Goal: Task Accomplishment & Management: Manage account settings

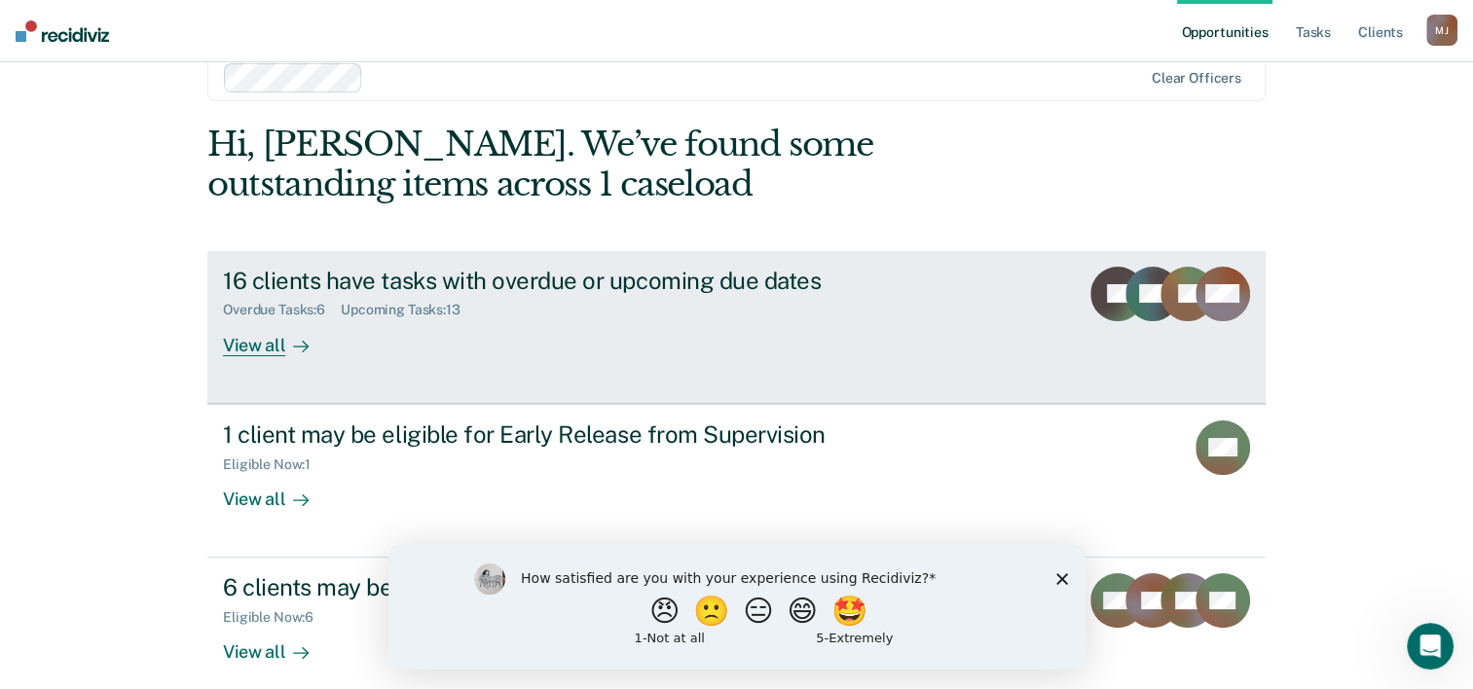
scroll to position [59, 0]
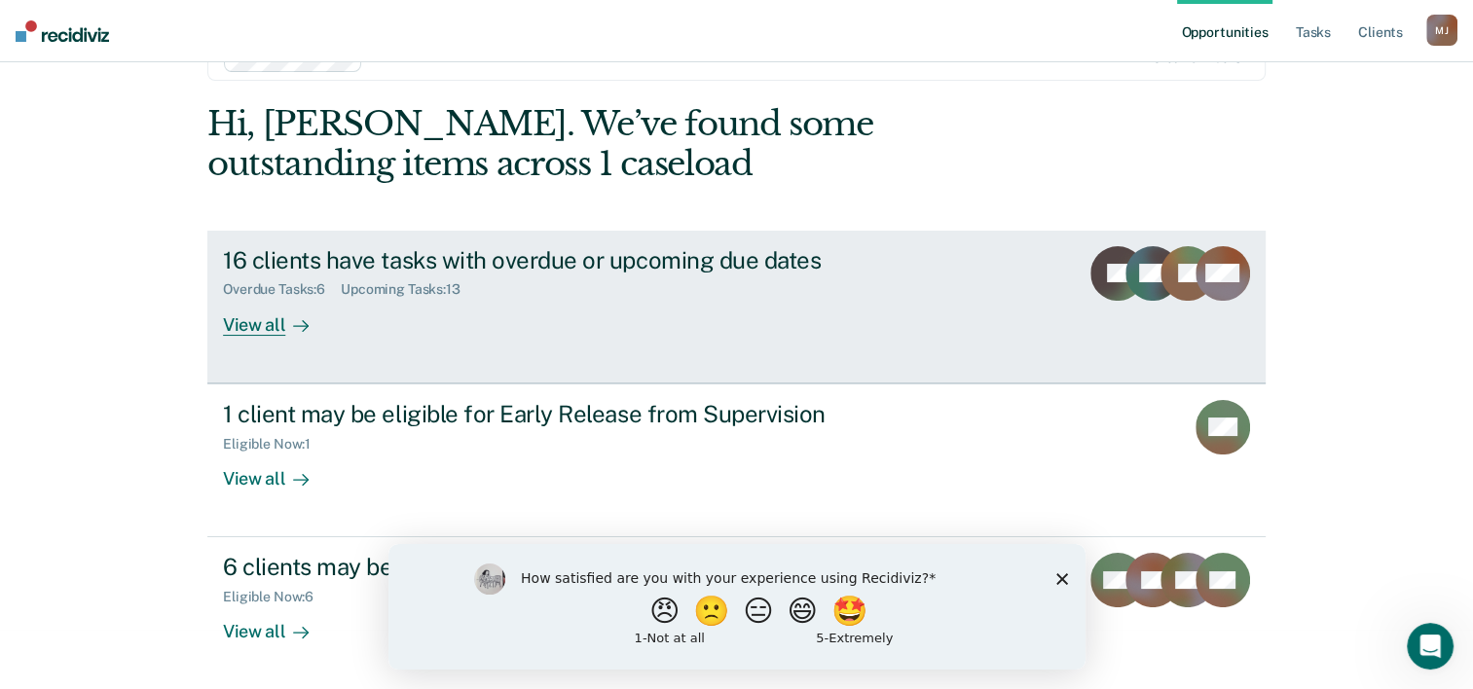
click at [445, 266] on div "16 clients have tasks with overdue or upcoming due dates" at bounding box center [564, 260] width 683 height 28
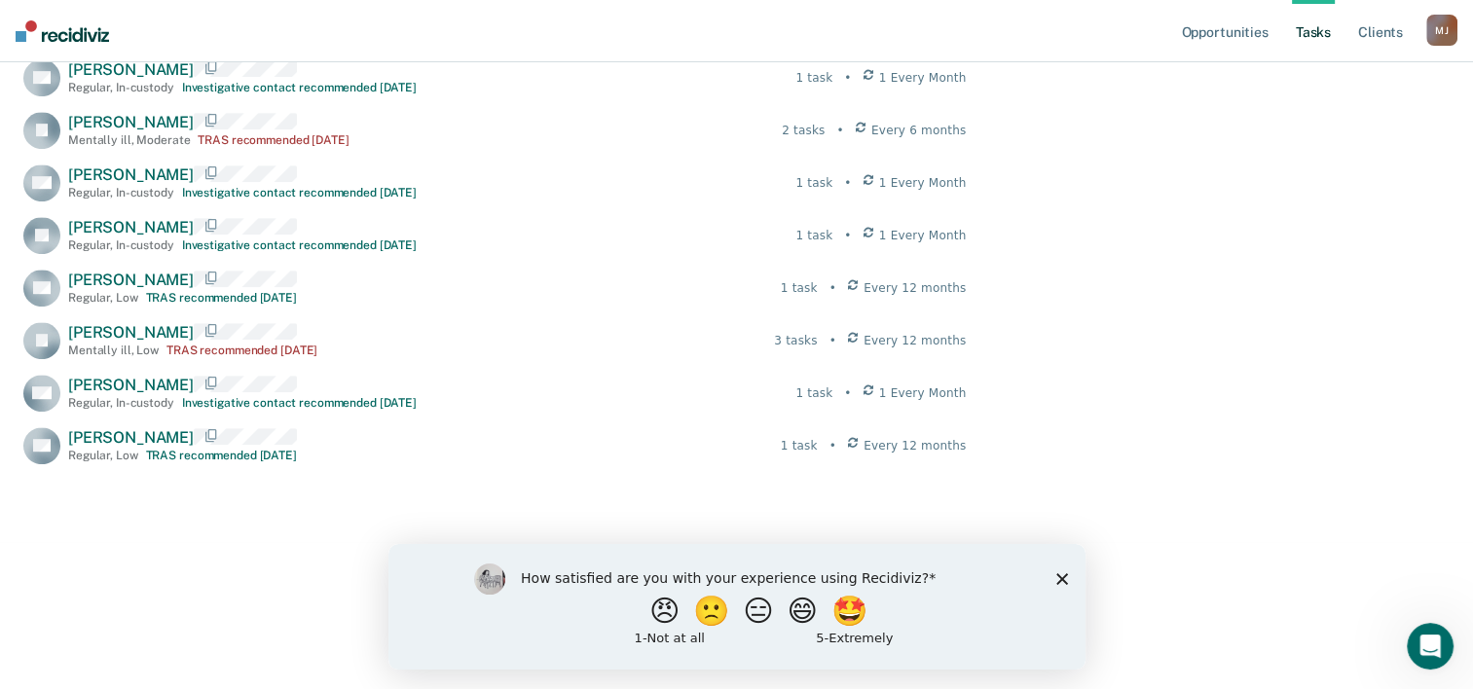
scroll to position [993, 0]
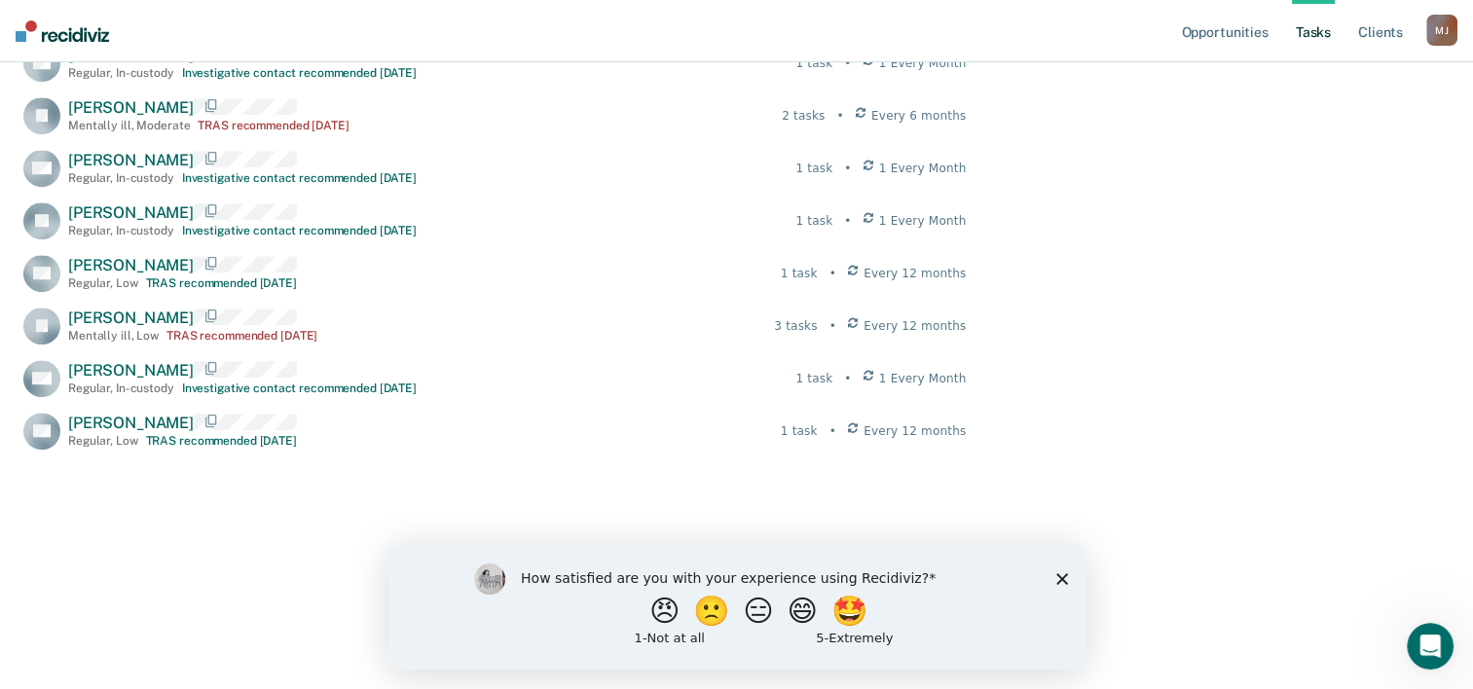
click at [1061, 576] on icon "Close survey" at bounding box center [1061, 578] width 12 height 12
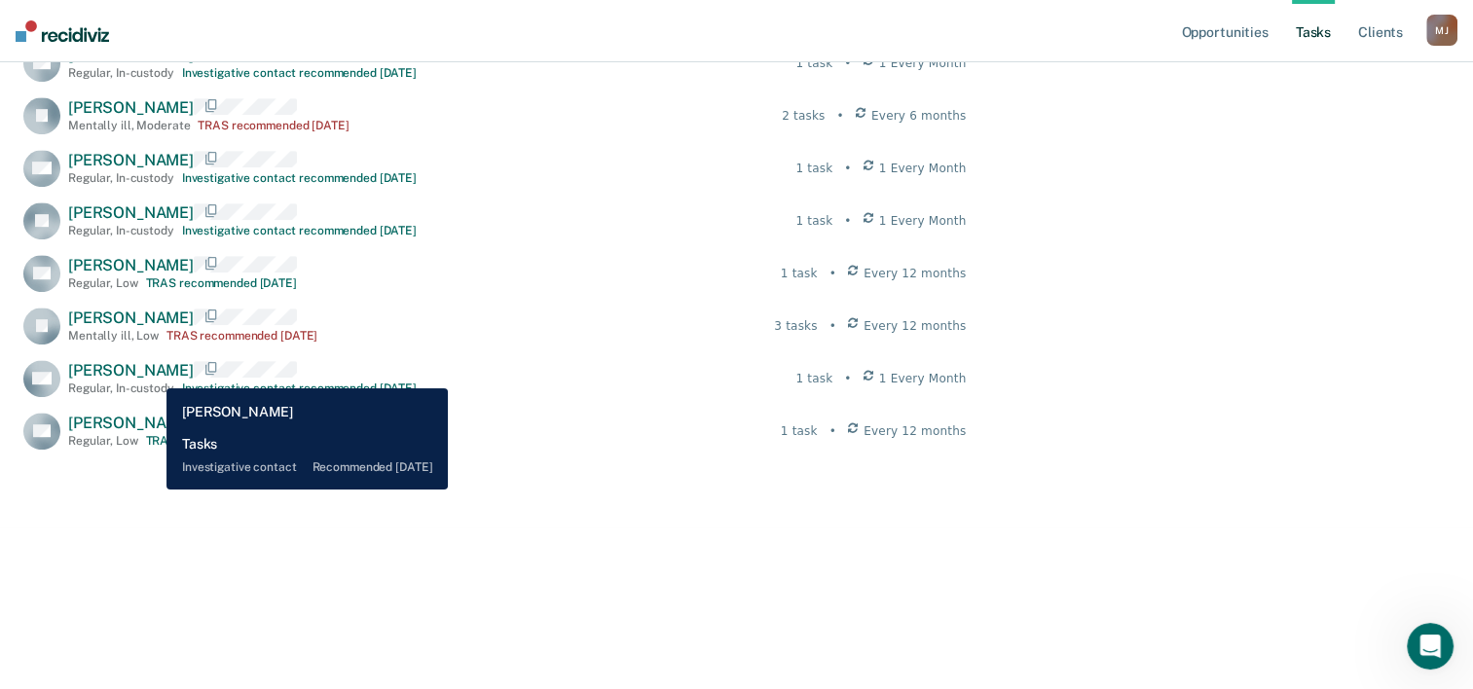
click at [152, 374] on span "William Perkins" at bounding box center [131, 370] width 126 height 18
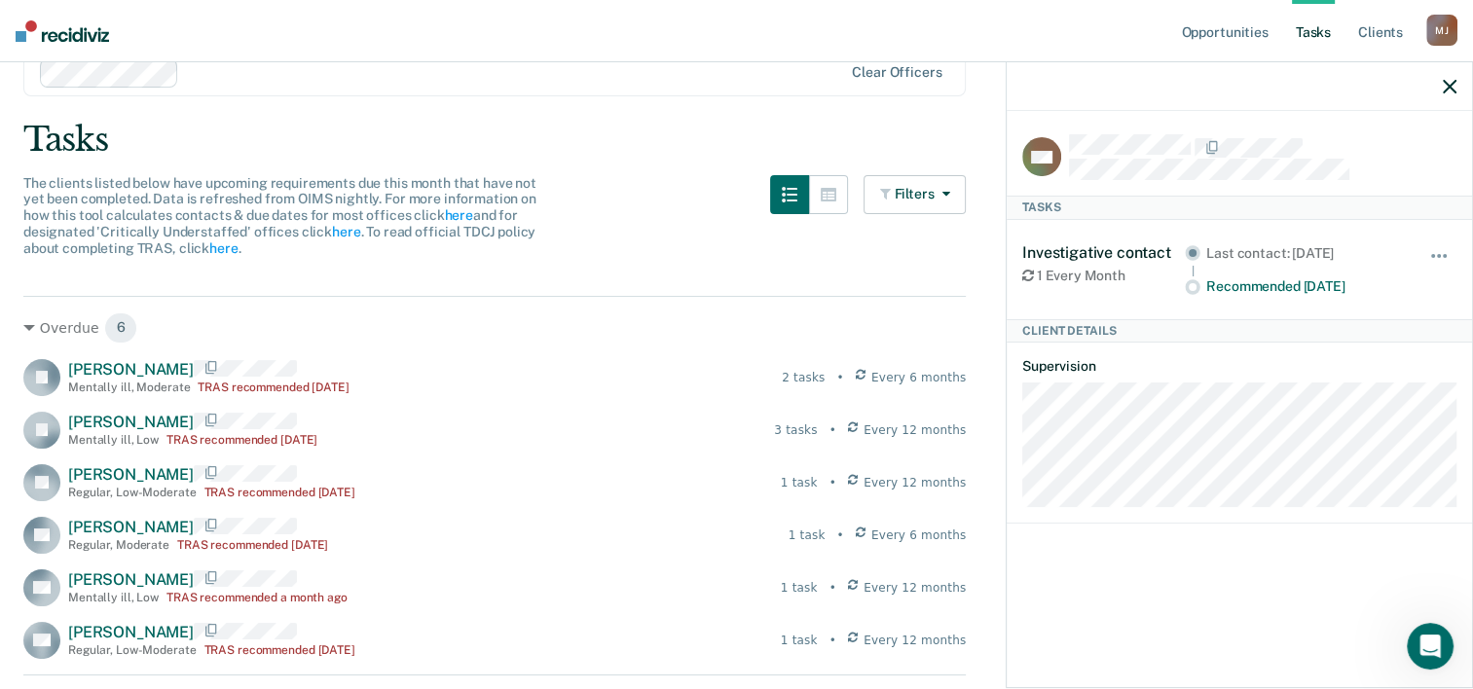
scroll to position [0, 0]
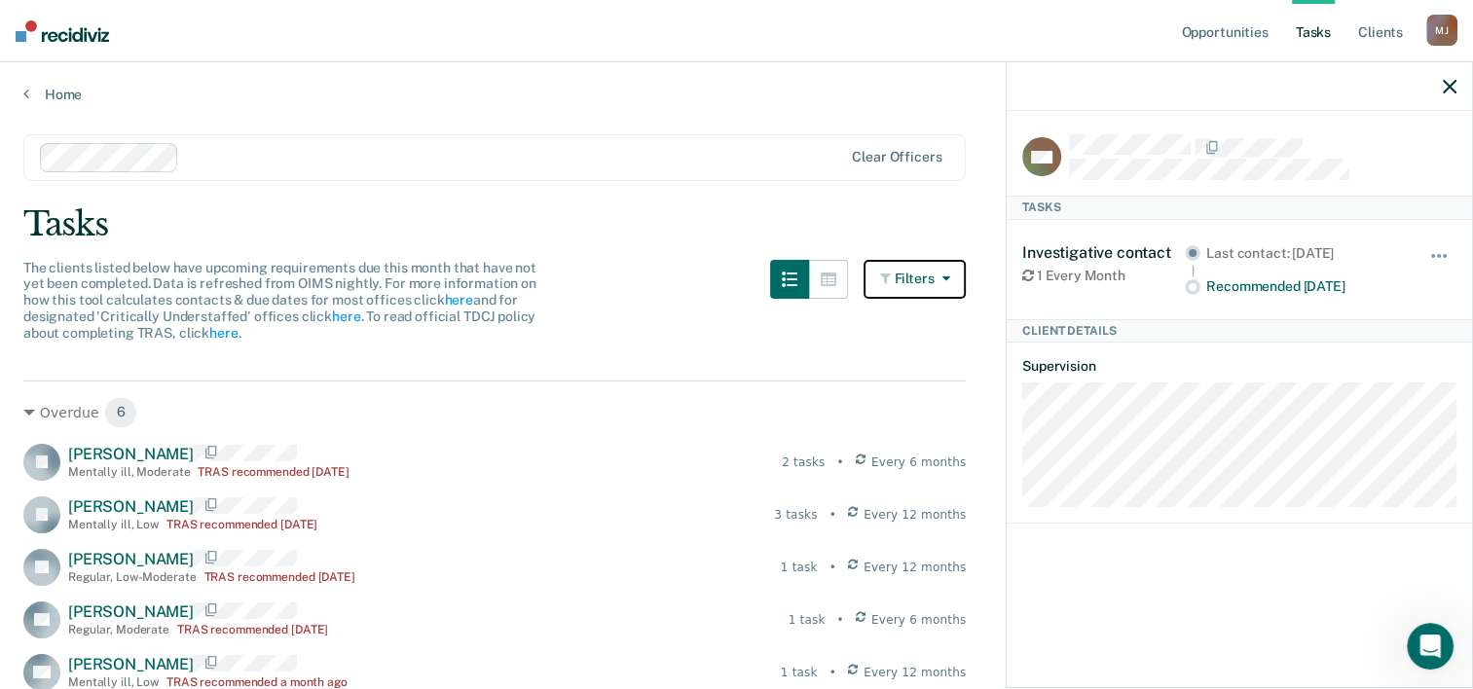
click at [895, 277] on icon "button" at bounding box center [887, 279] width 15 height 14
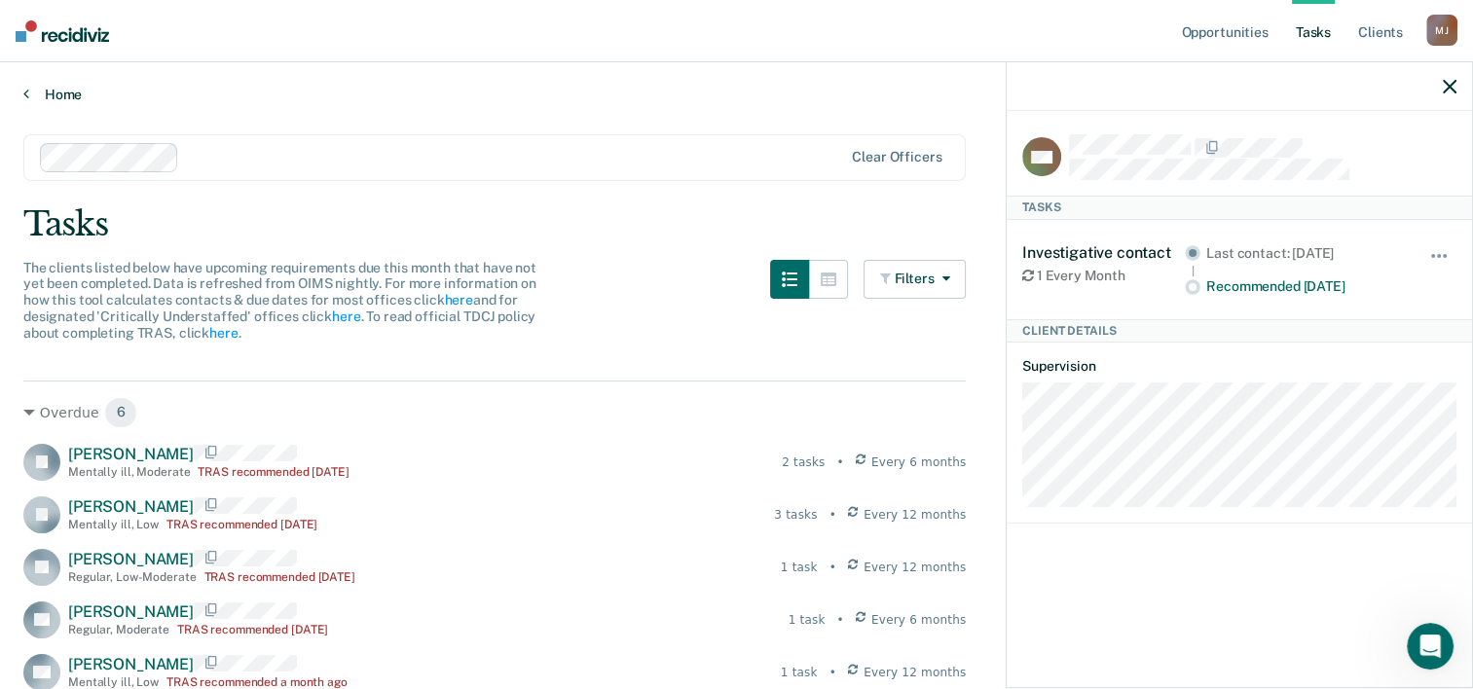
click at [25, 99] on icon at bounding box center [26, 94] width 6 height 16
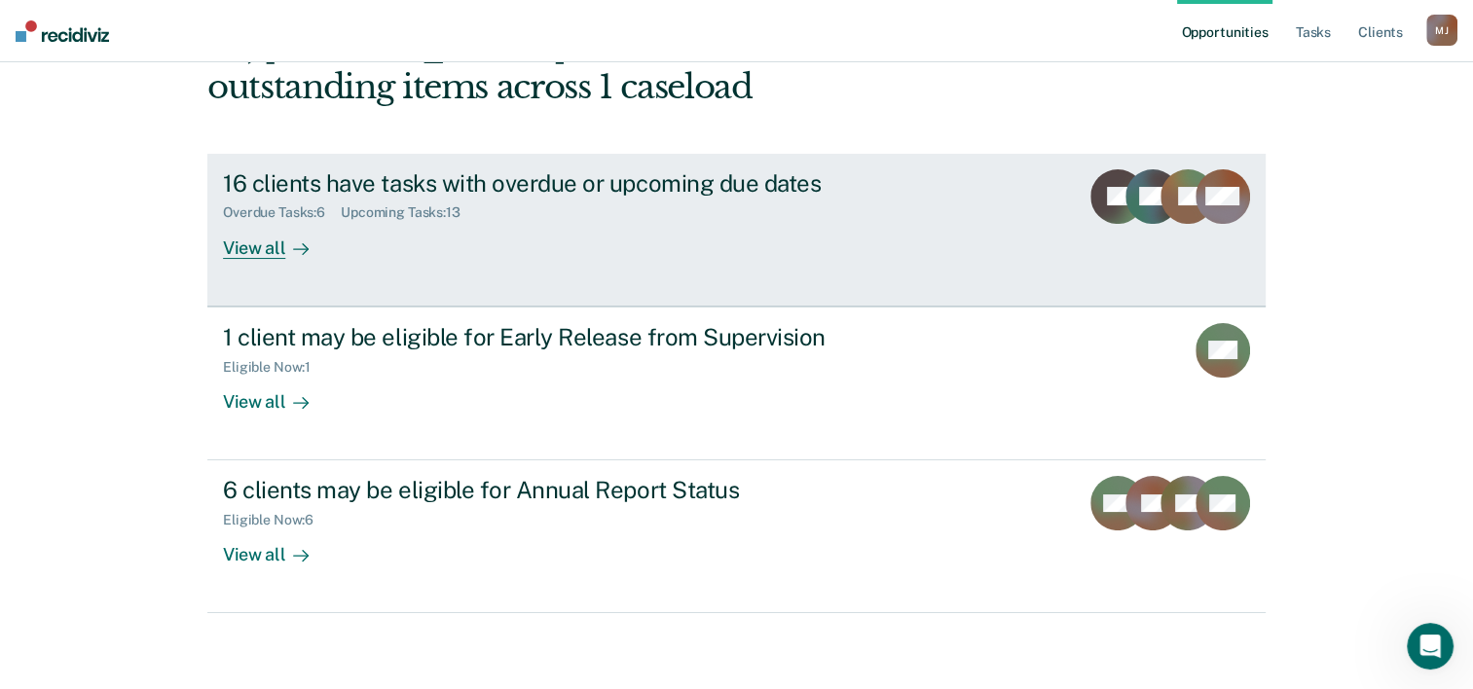
scroll to position [137, 0]
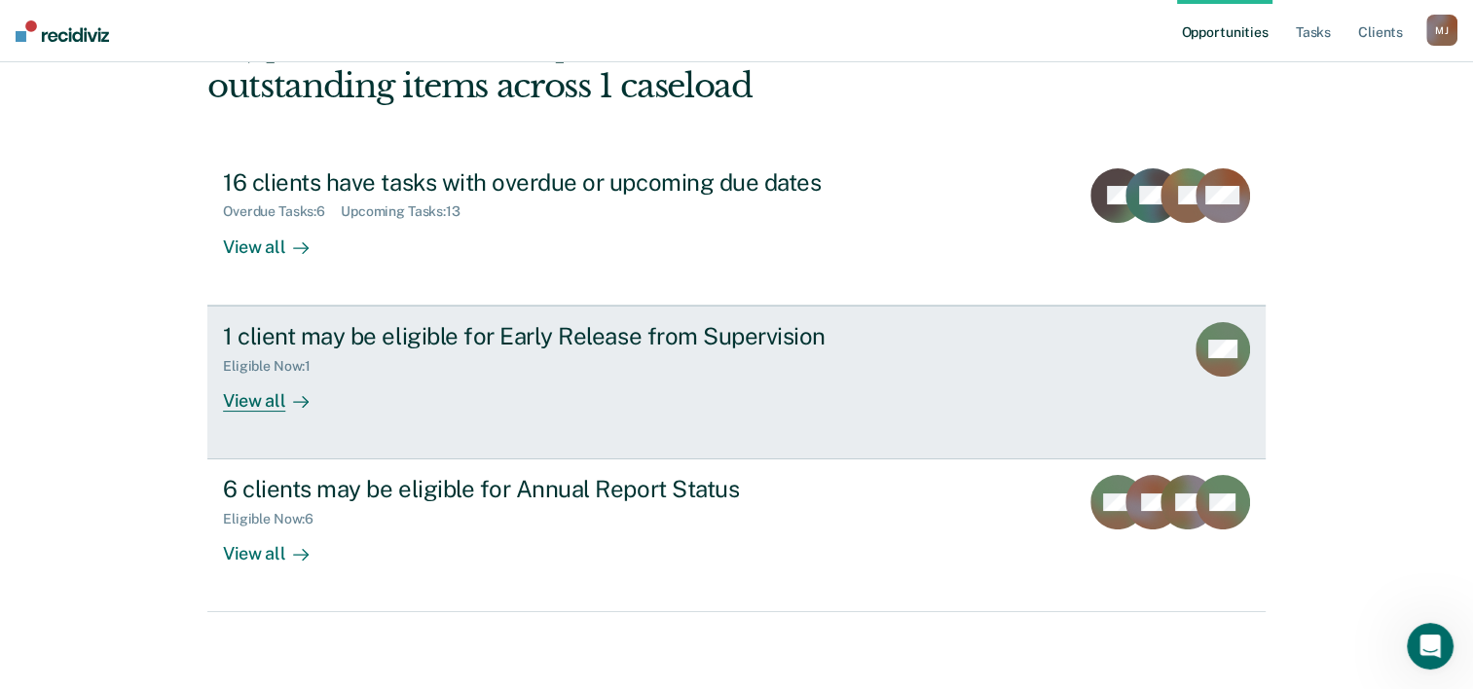
click at [484, 354] on div "Eligible Now : 1" at bounding box center [564, 362] width 683 height 24
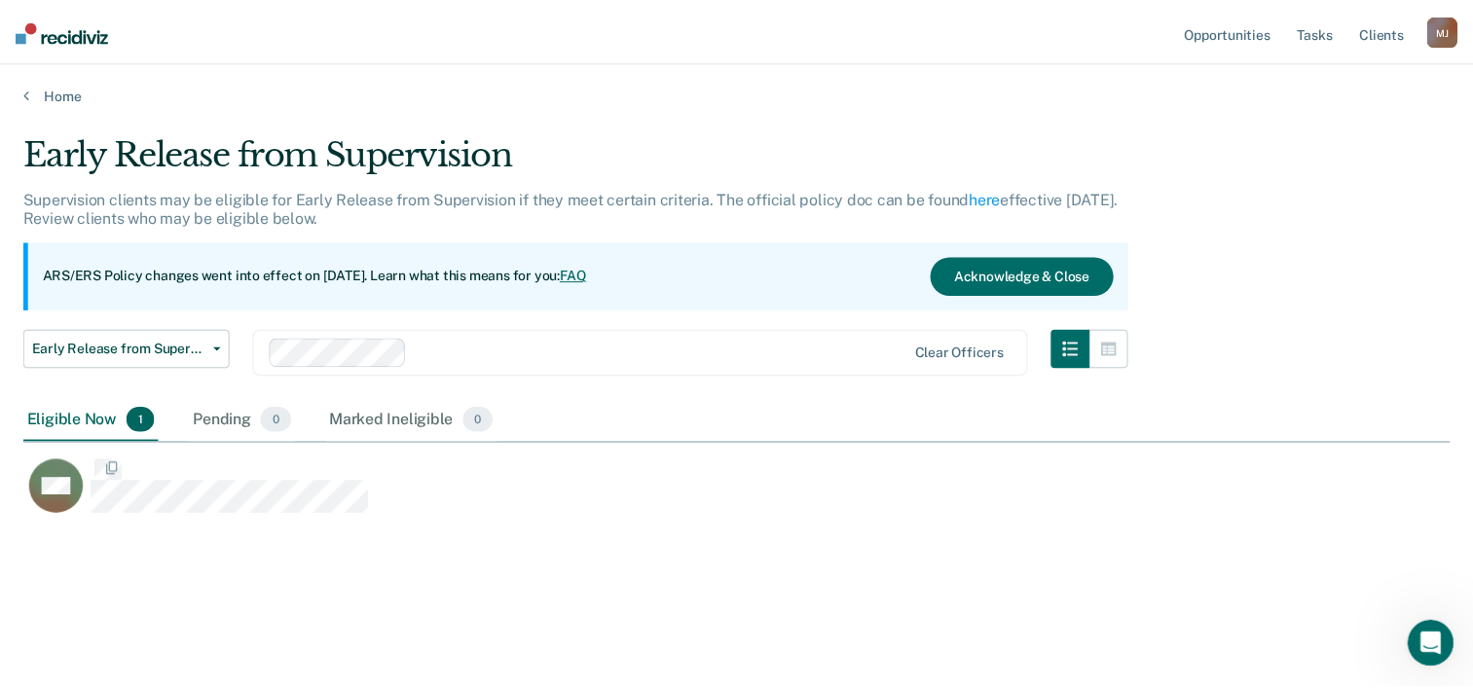
scroll to position [393, 1425]
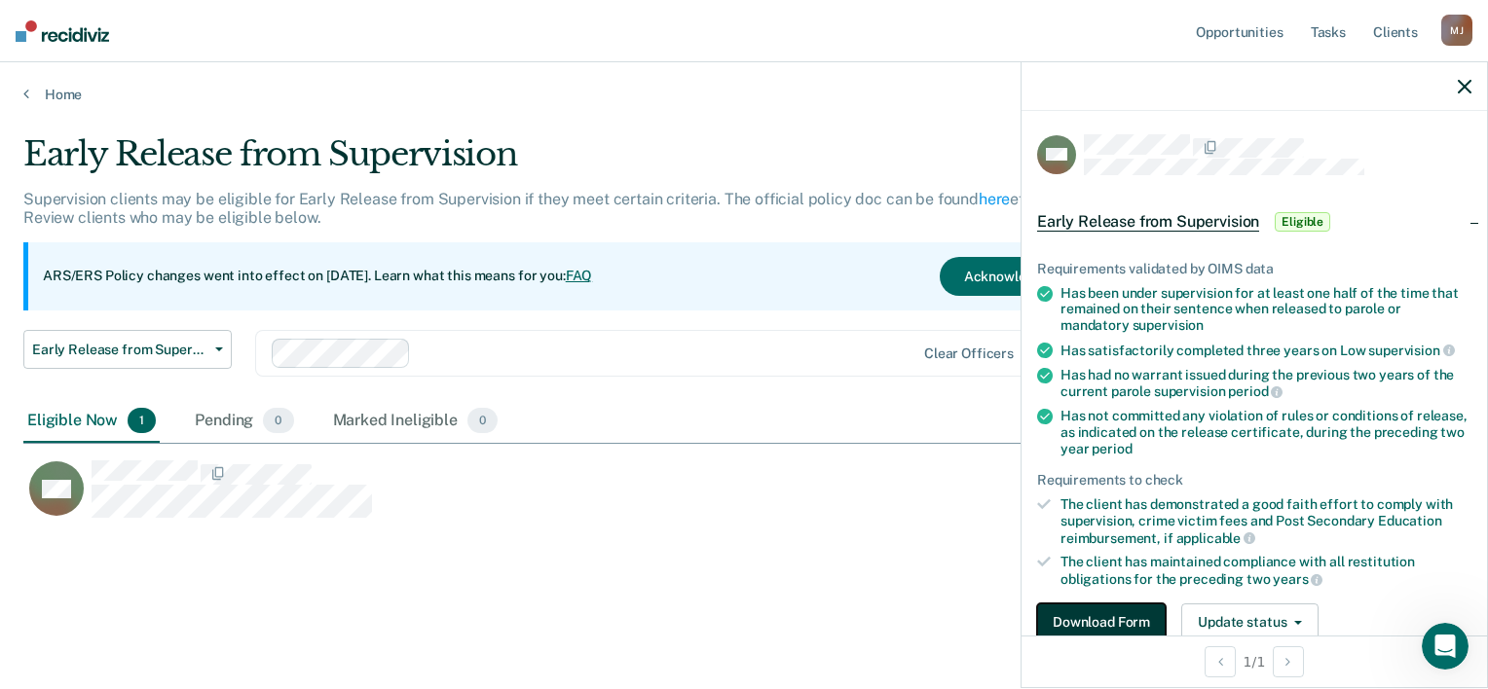
click at [1108, 627] on button "Download Form" at bounding box center [1101, 623] width 129 height 39
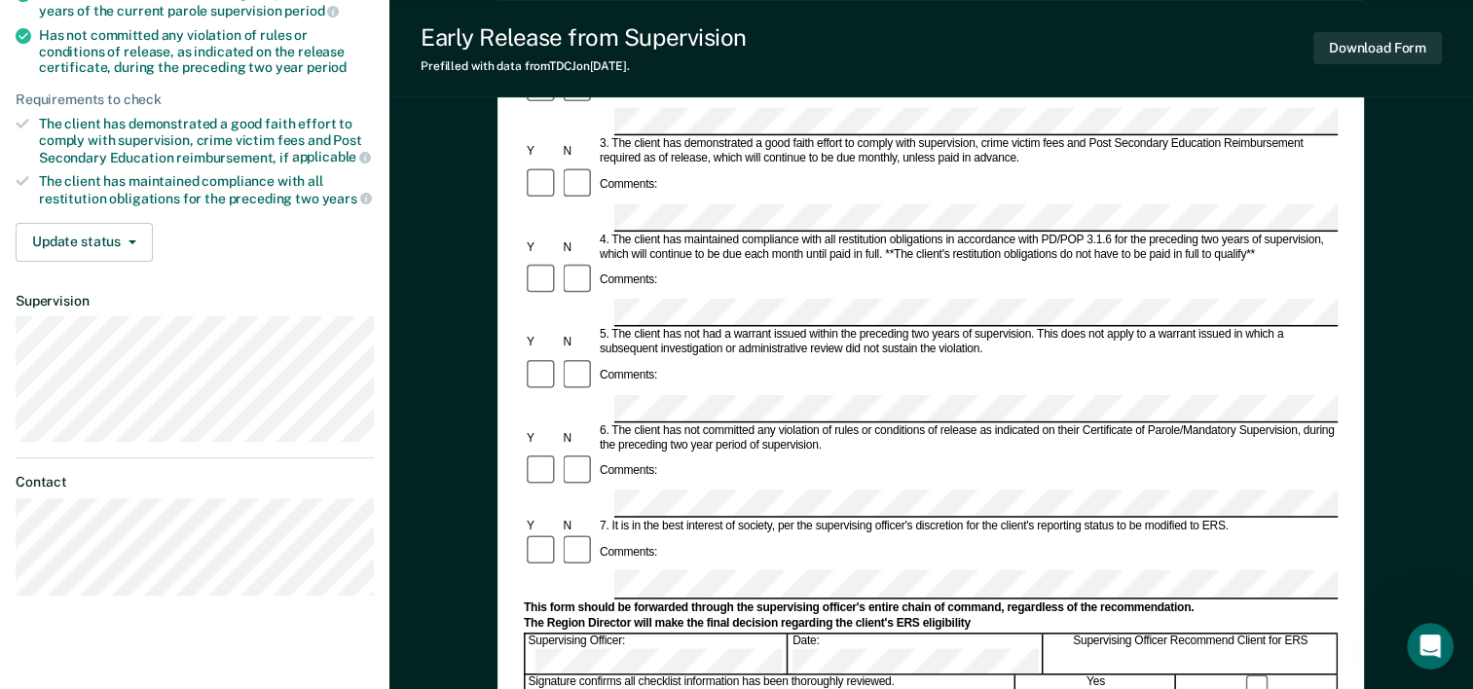
scroll to position [487, 0]
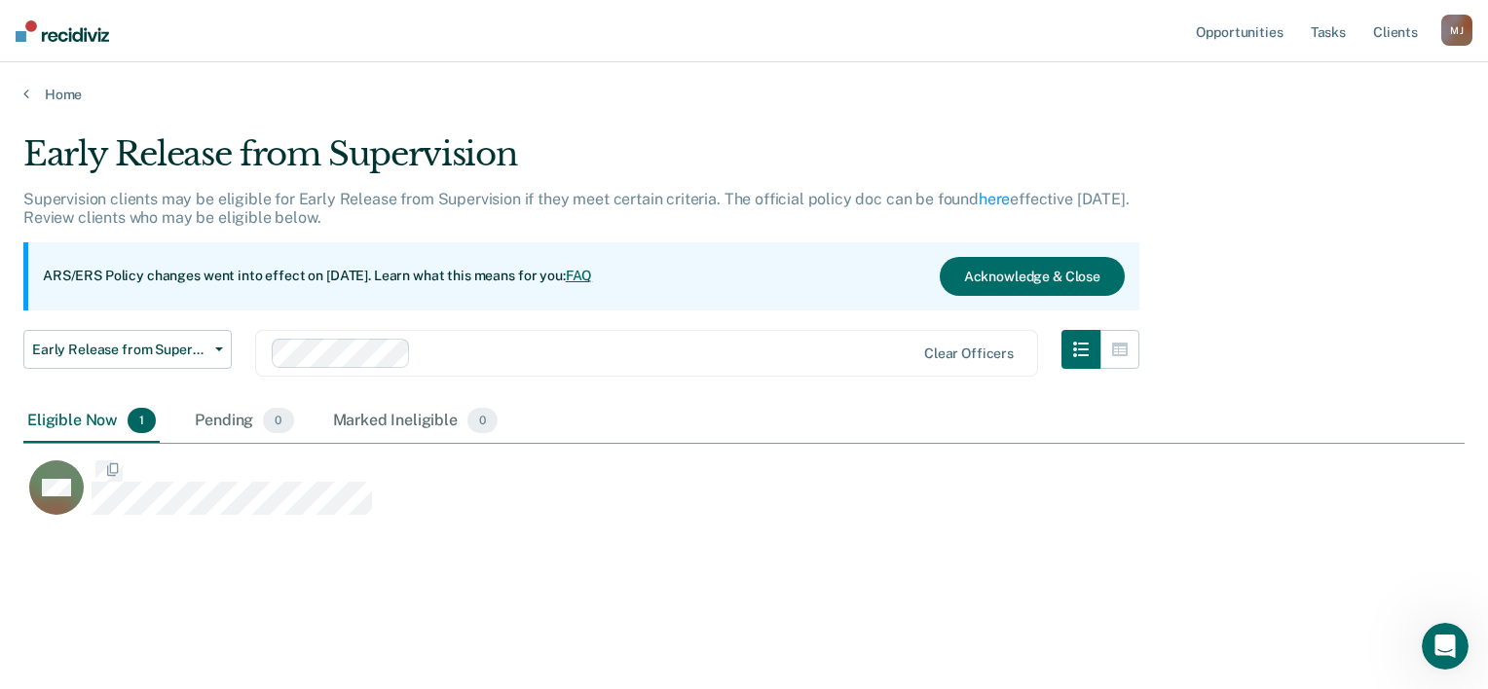
scroll to position [393, 1425]
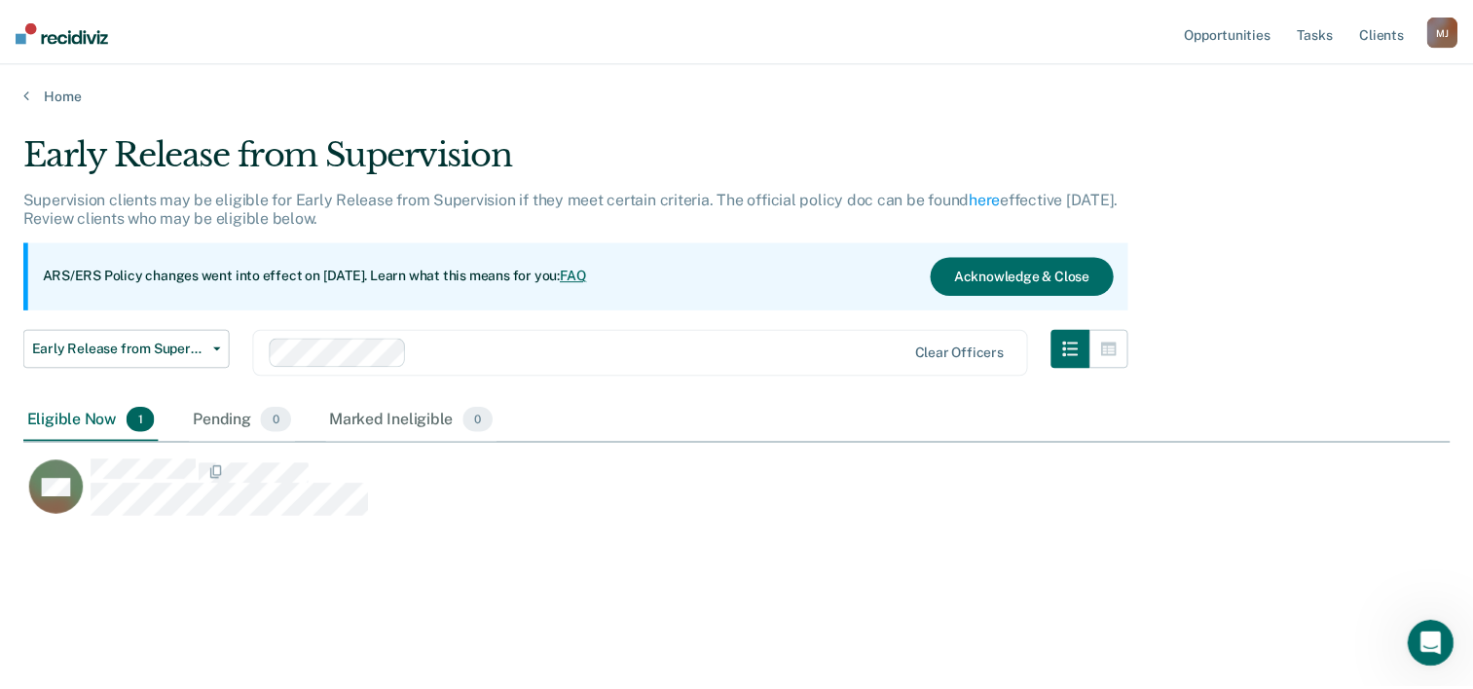
scroll to position [137, 0]
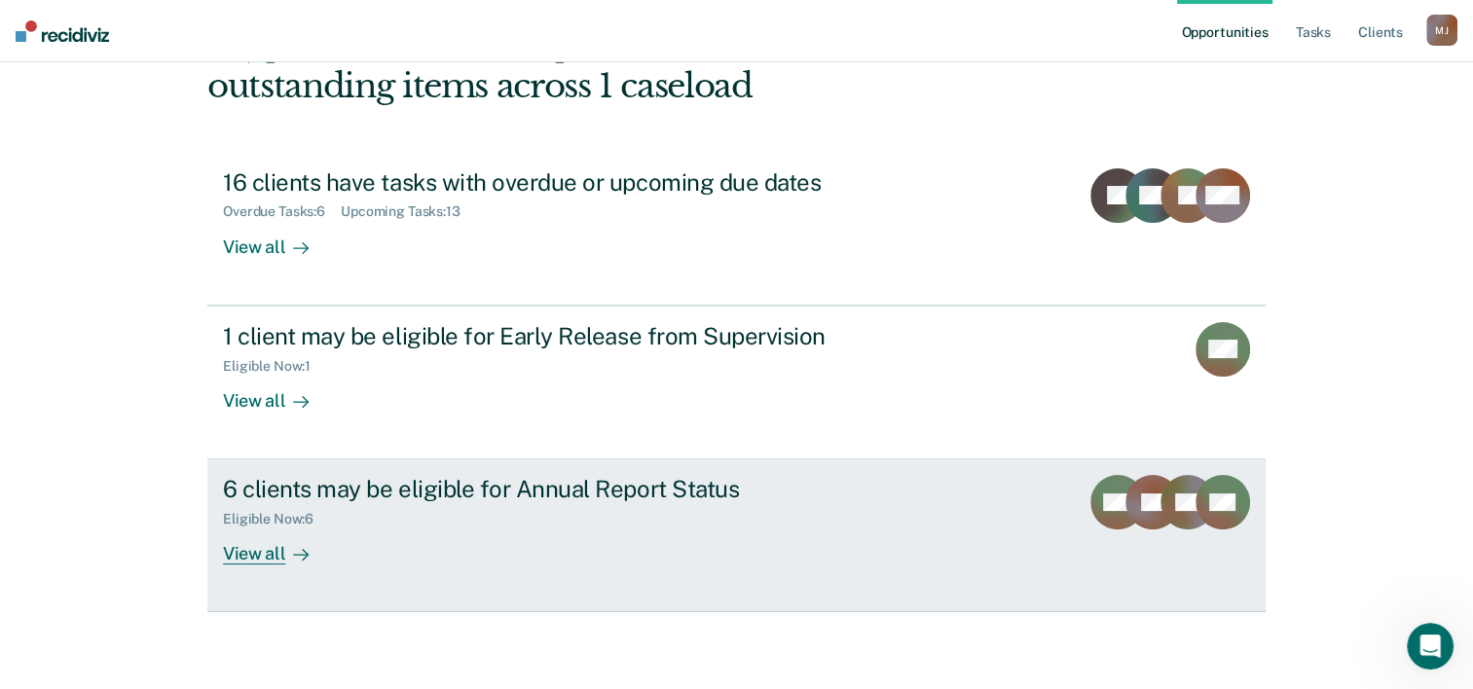
click at [385, 520] on div "Eligible Now : 6" at bounding box center [564, 515] width 683 height 24
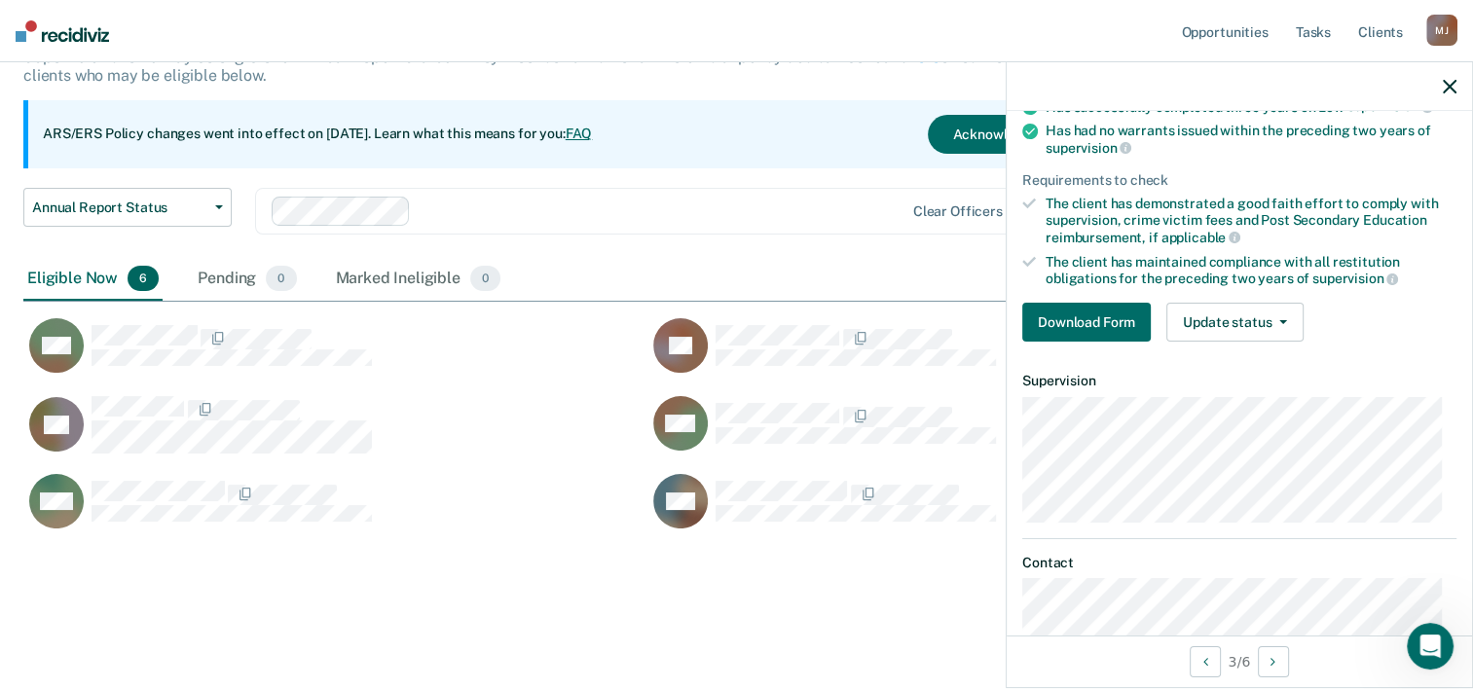
scroll to position [195, 0]
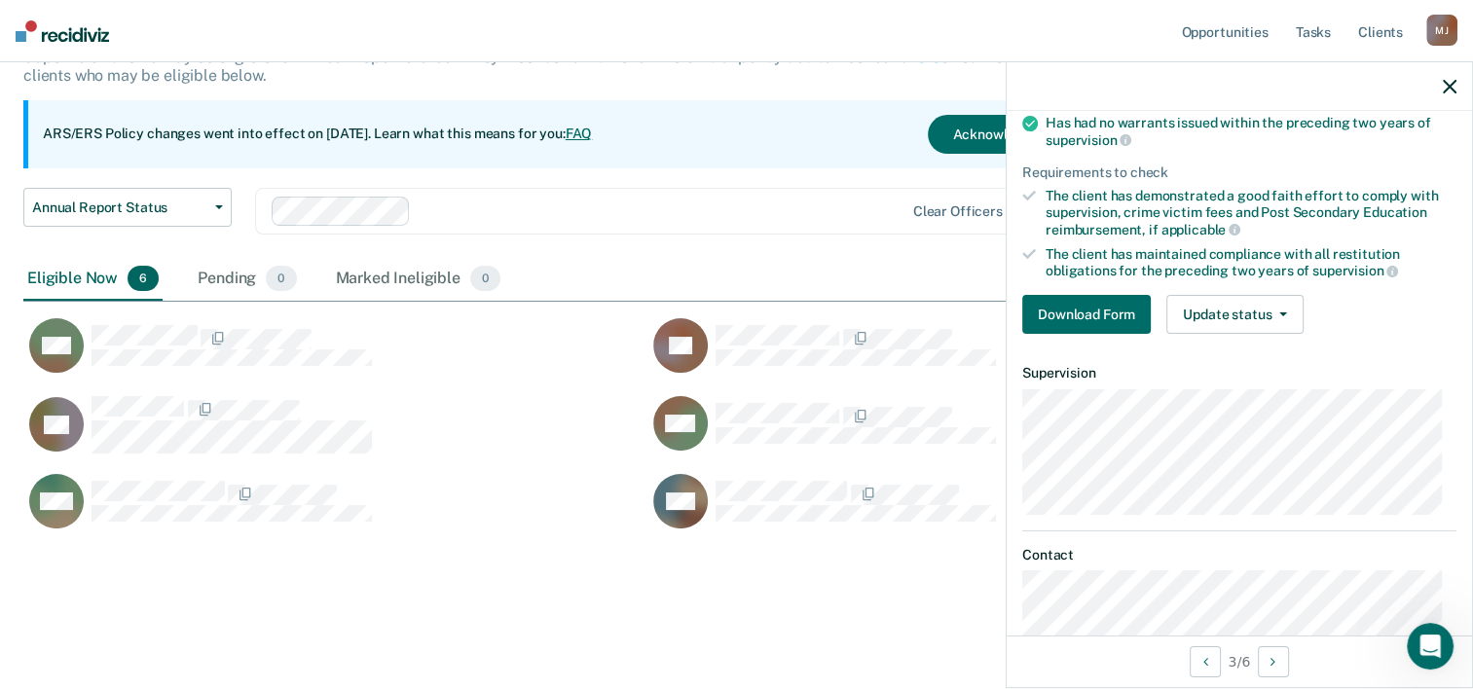
click at [748, 605] on main "Annual Report Status Supervision clients may be eligible for Annual Report Stat…" at bounding box center [736, 323] width 1473 height 724
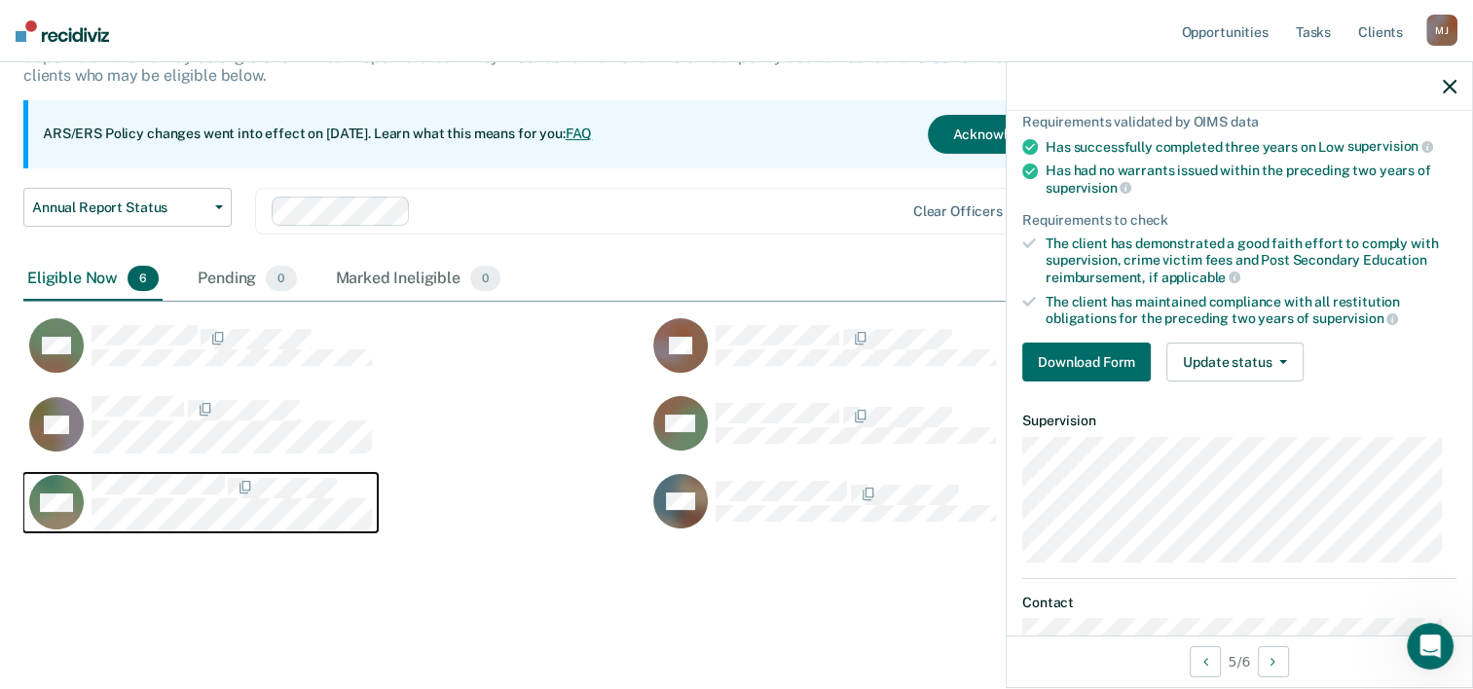
scroll to position [0, 0]
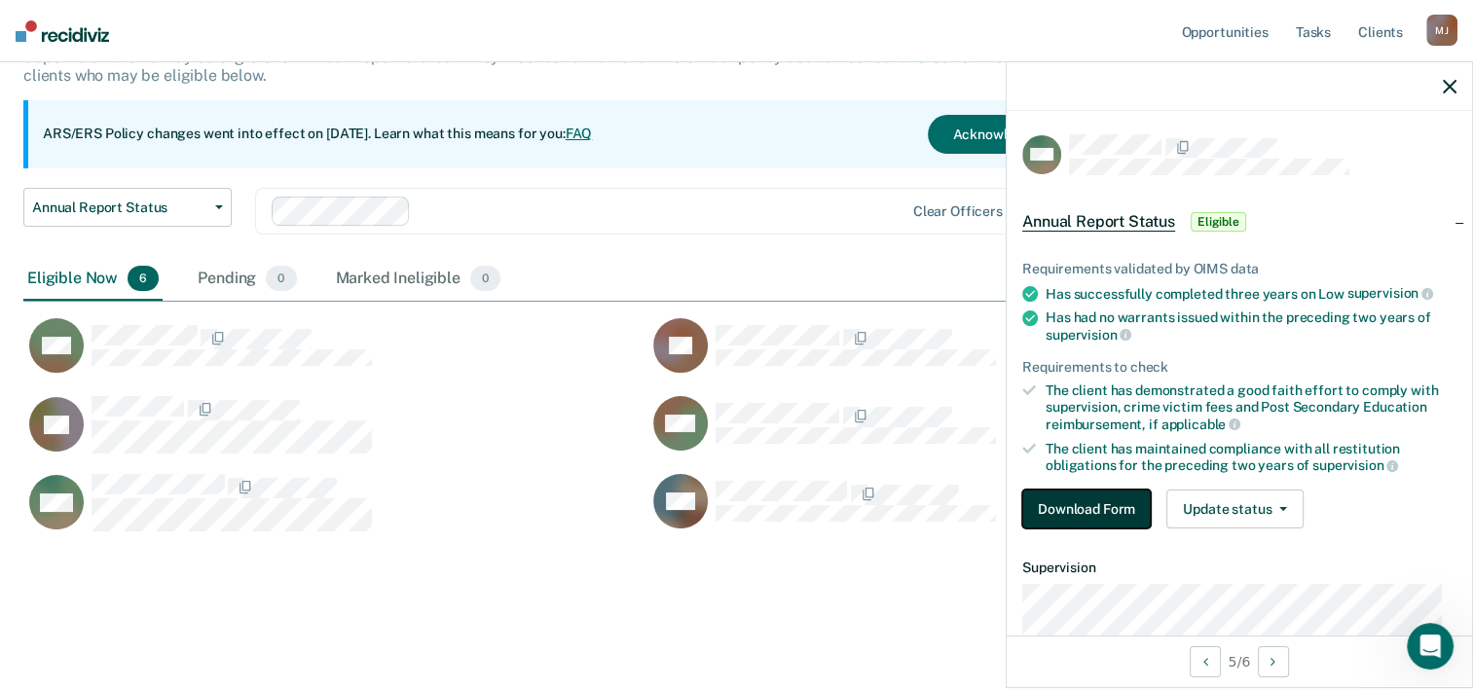
click at [1055, 500] on button "Download Form" at bounding box center [1086, 509] width 129 height 39
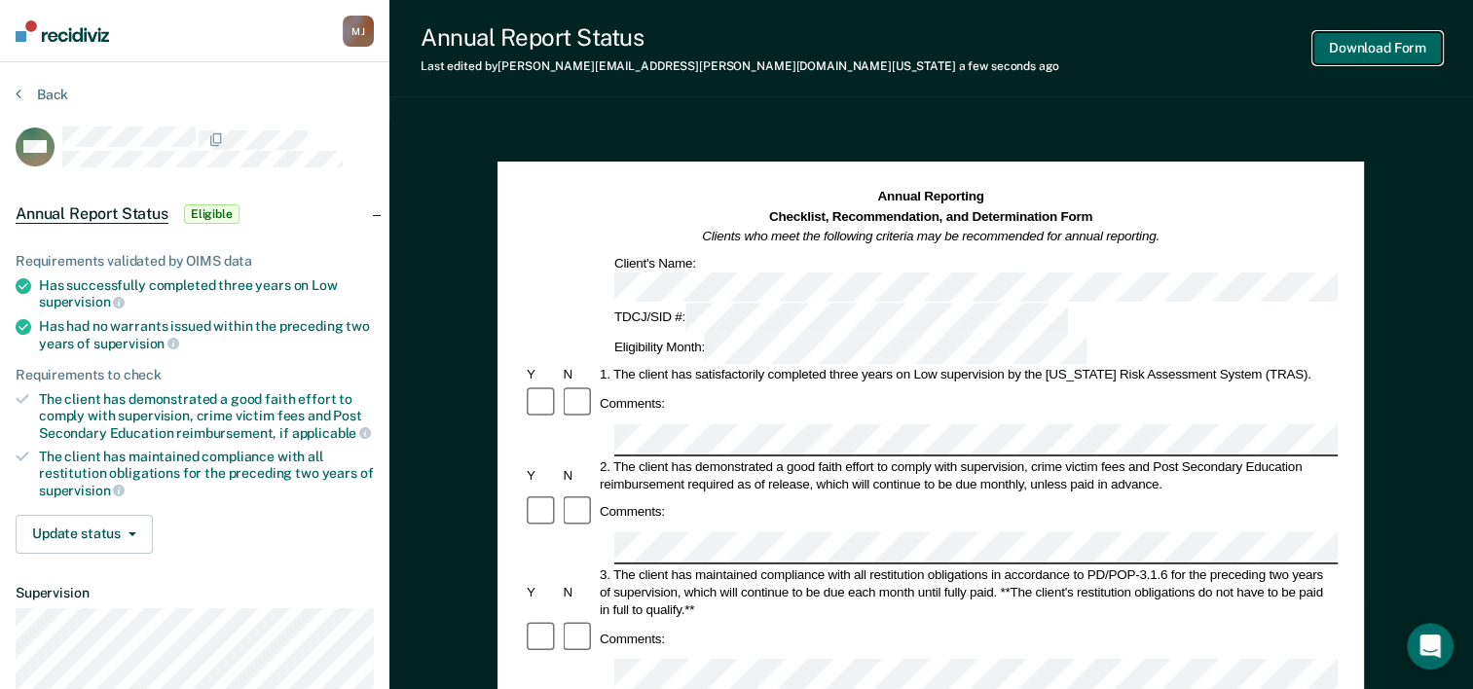
click at [1358, 48] on button "Download Form" at bounding box center [1377, 48] width 129 height 32
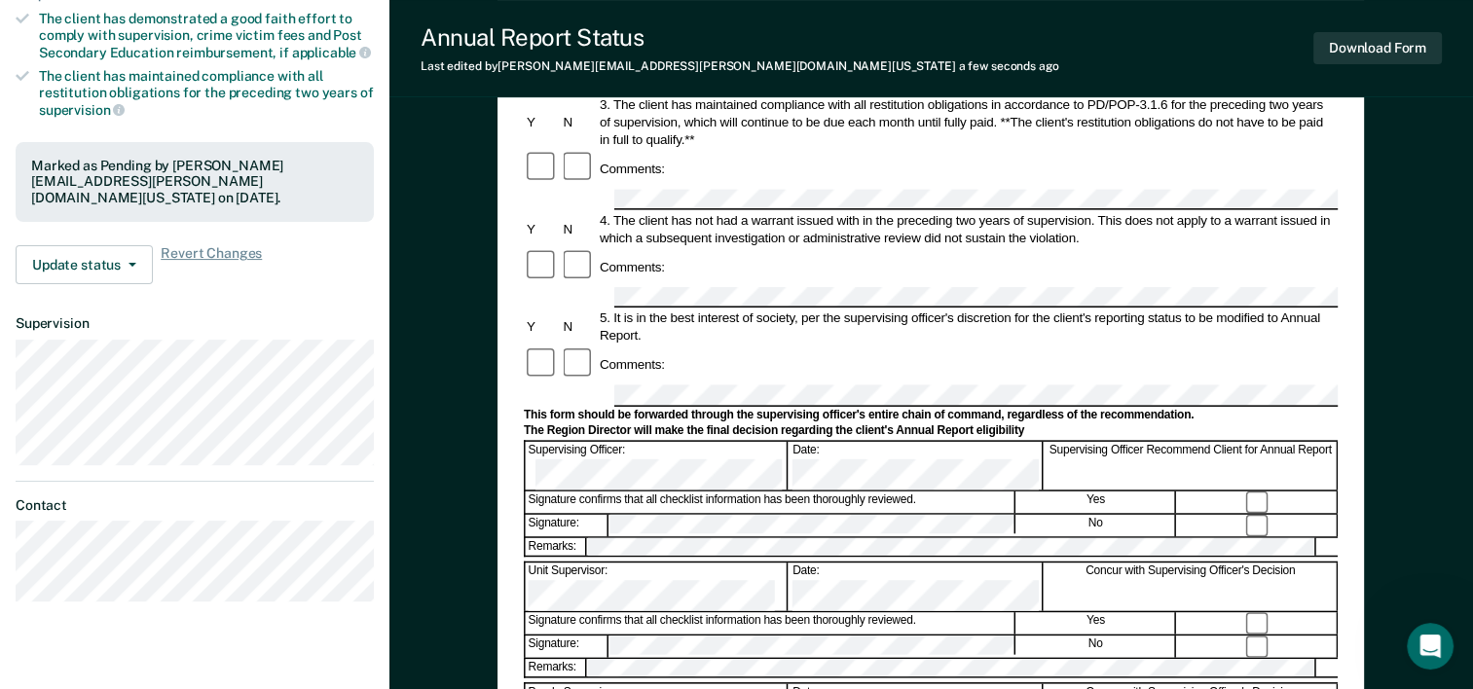
scroll to position [487, 0]
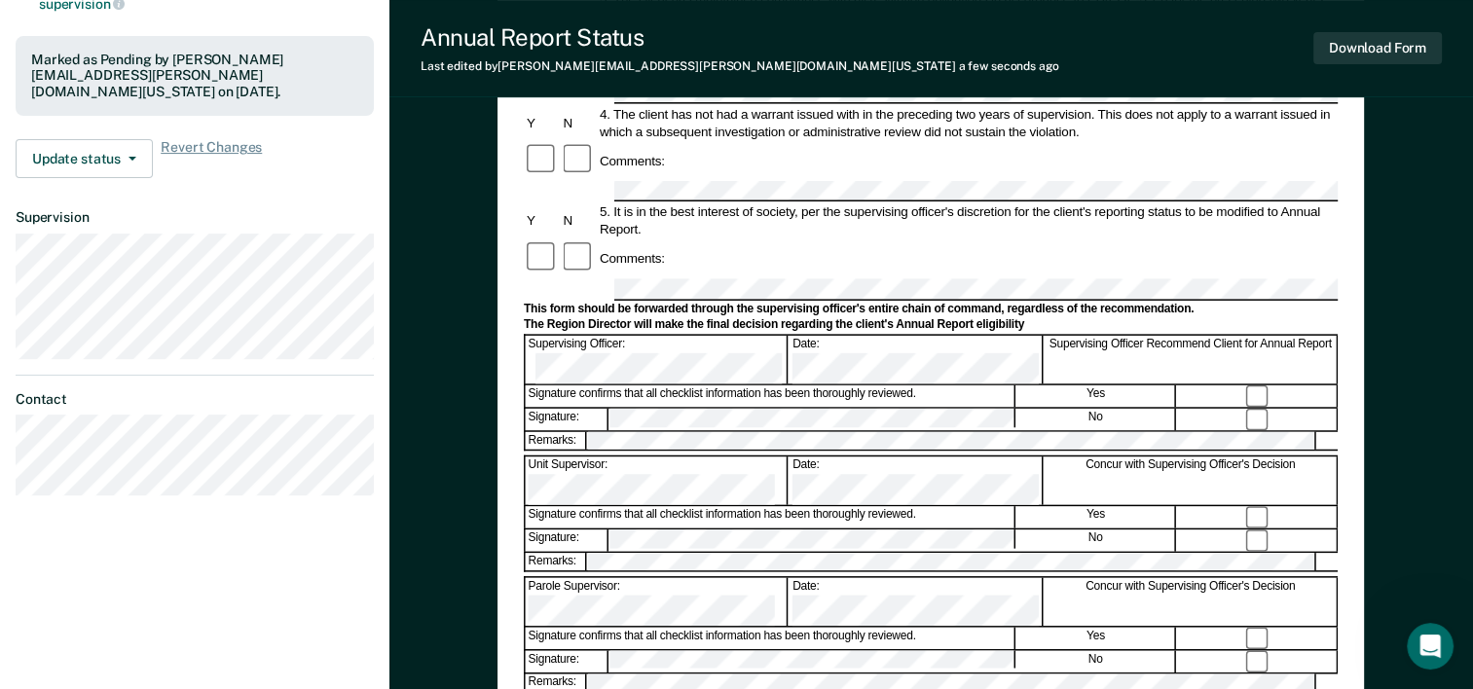
click at [716, 431] on div "Remarks:" at bounding box center [931, 441] width 814 height 20
click at [1386, 55] on button "Download Form" at bounding box center [1377, 48] width 129 height 32
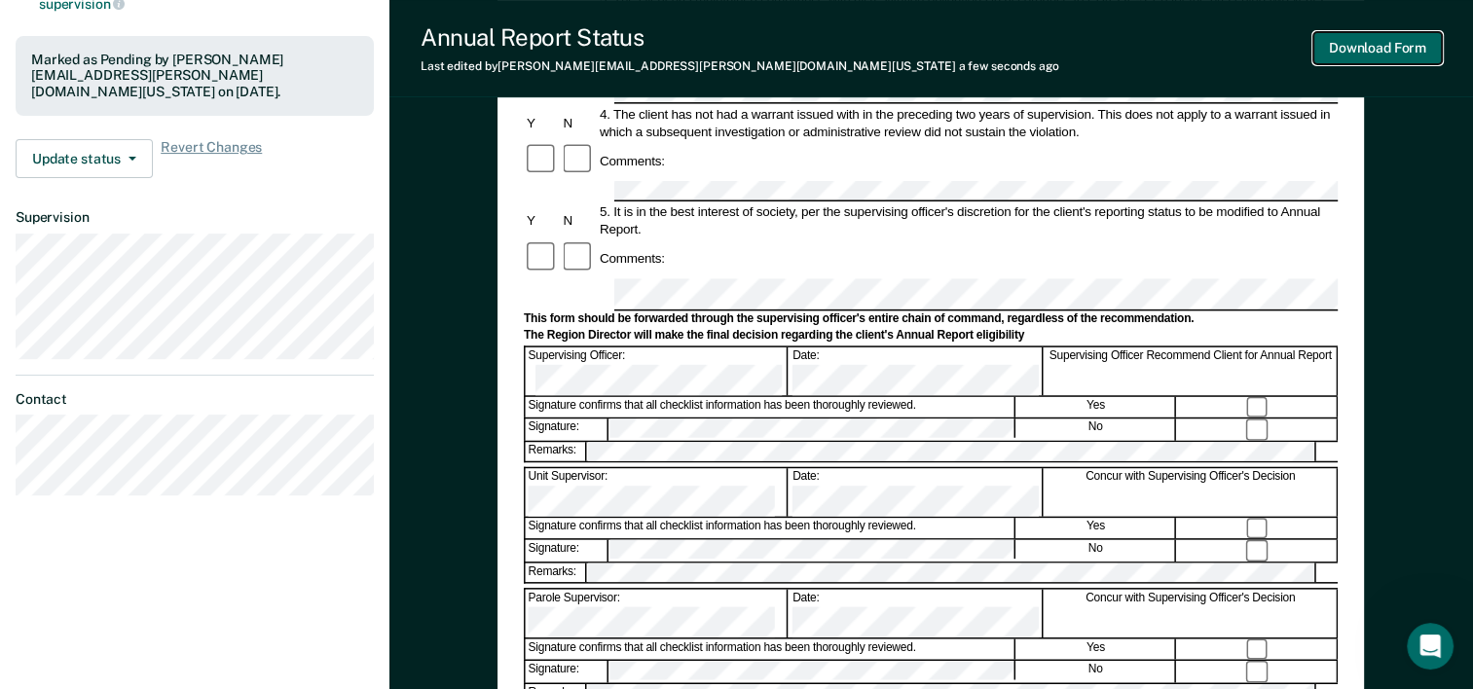
click at [1356, 55] on button "Download Form" at bounding box center [1377, 48] width 129 height 32
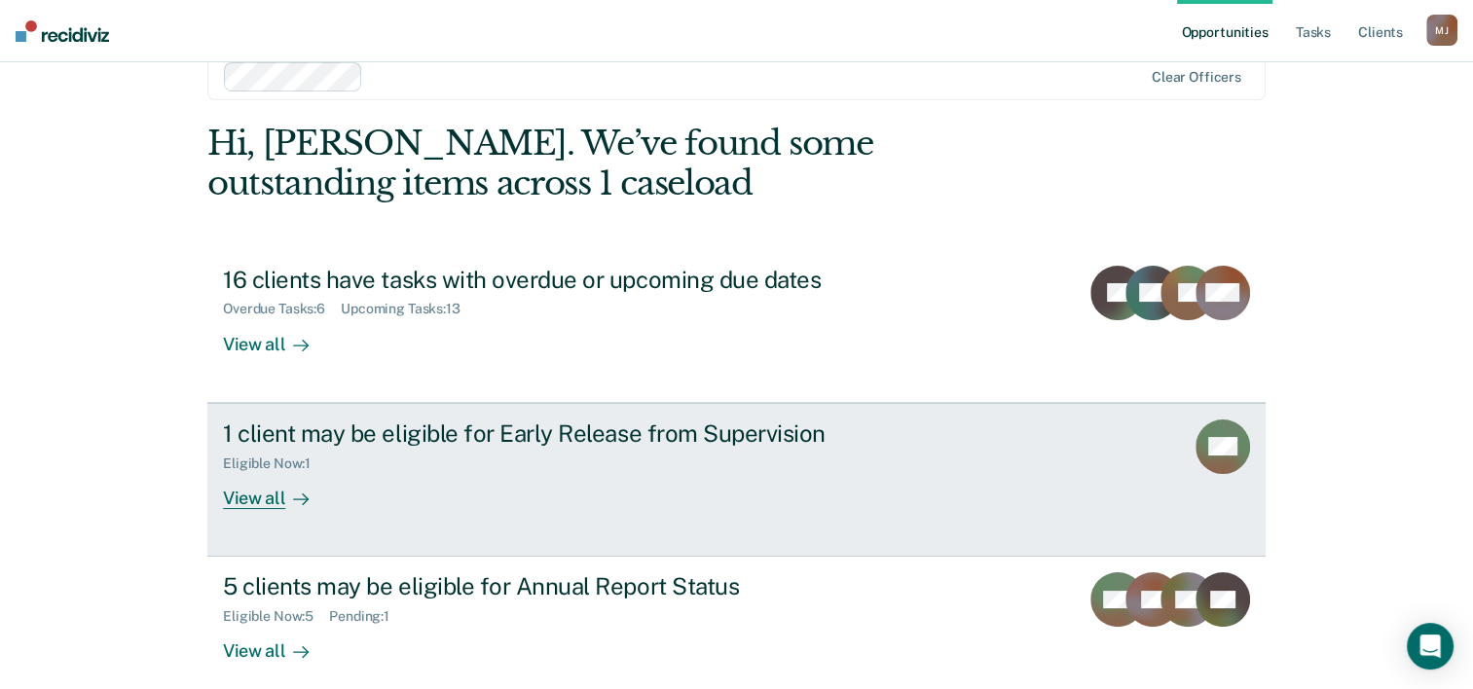
scroll to position [59, 0]
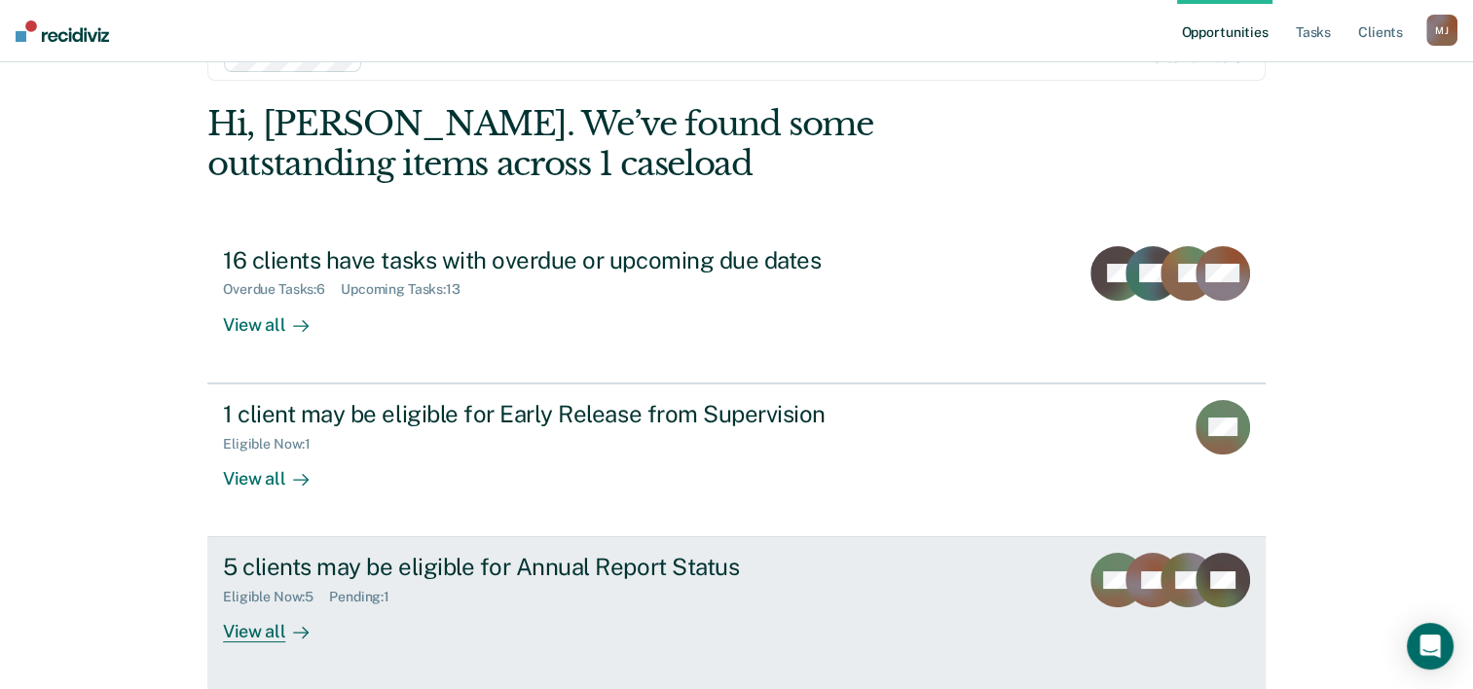
click at [494, 585] on div "Eligible Now : 5 Pending : 1" at bounding box center [564, 593] width 683 height 24
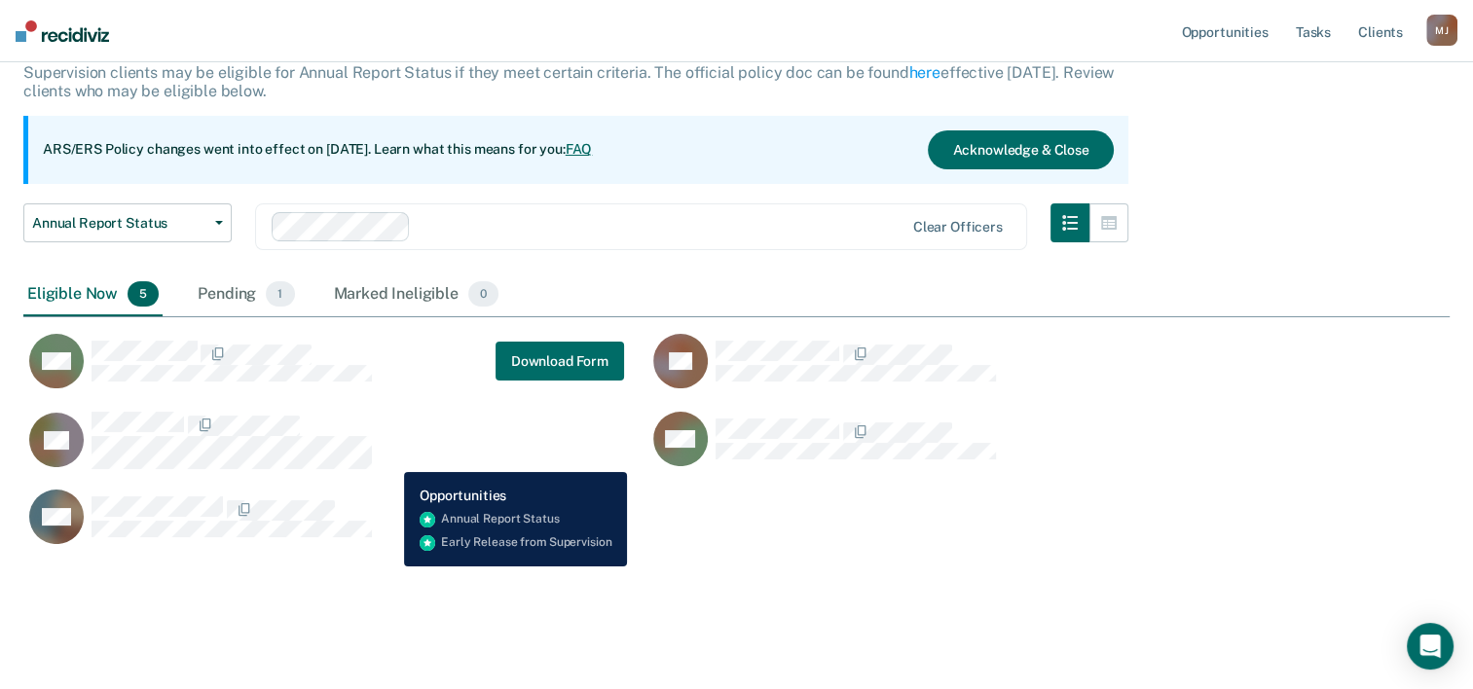
scroll to position [142, 0]
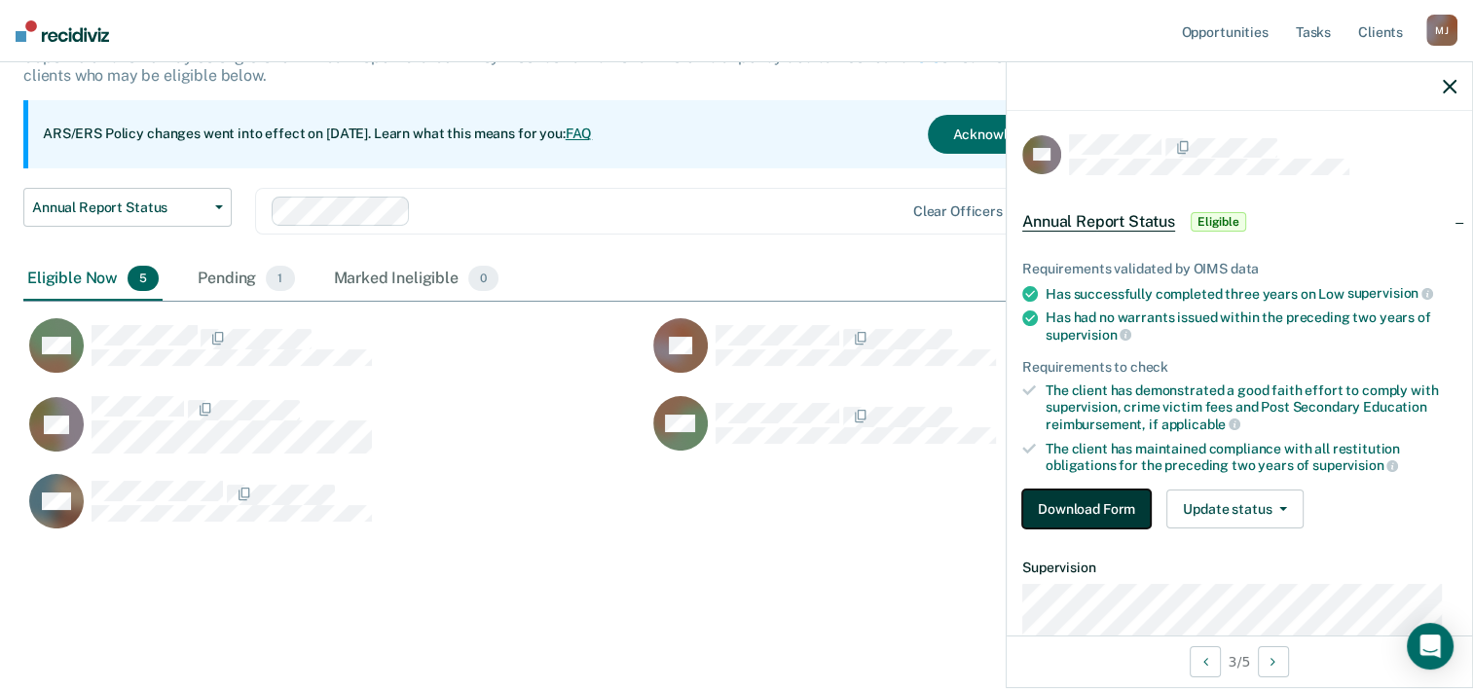
click at [1098, 506] on button "Download Form" at bounding box center [1086, 509] width 129 height 39
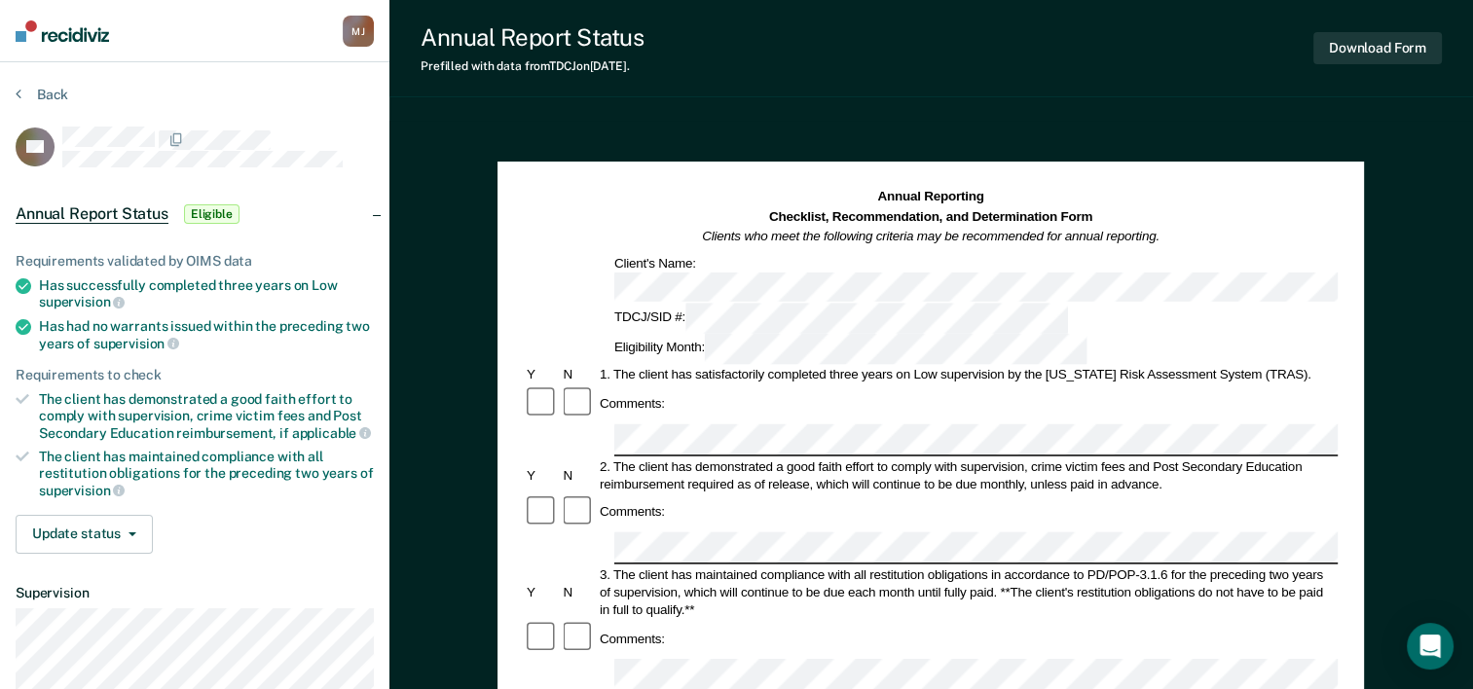
scroll to position [97, 0]
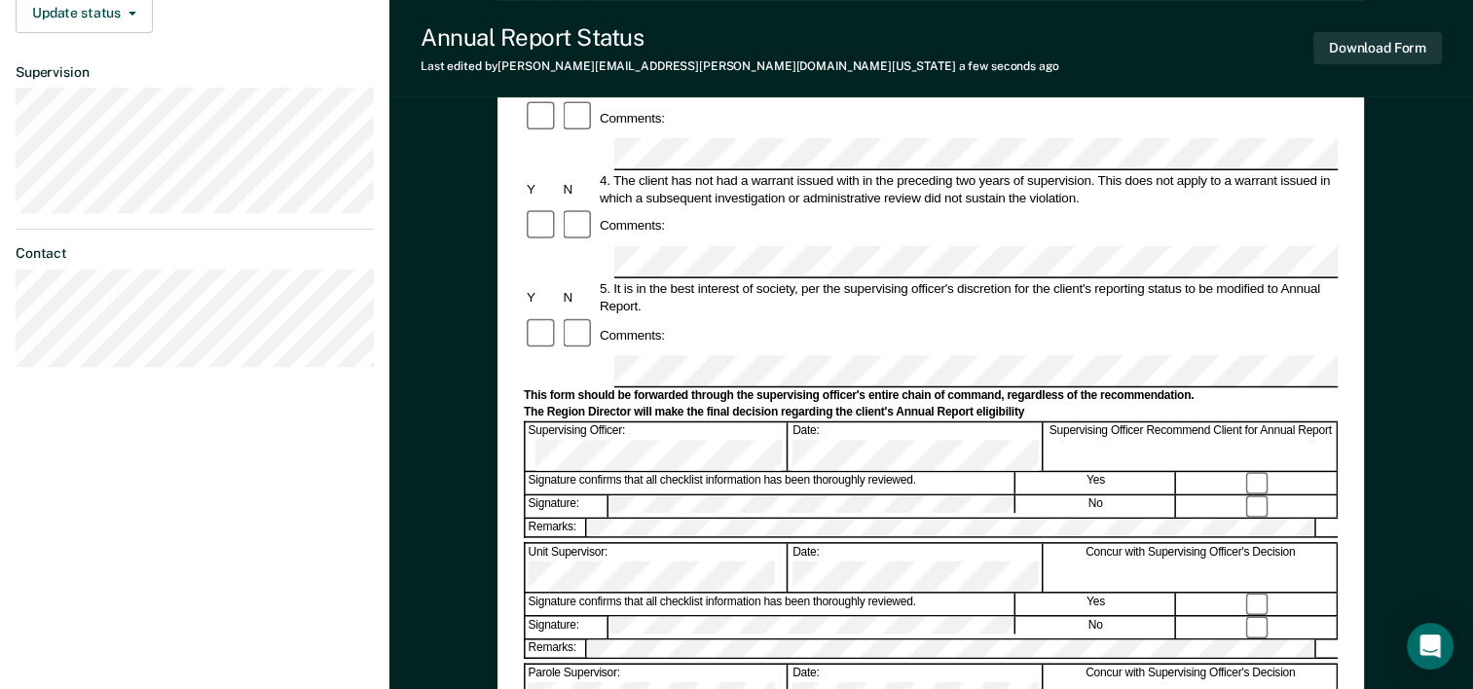
scroll to position [487, 0]
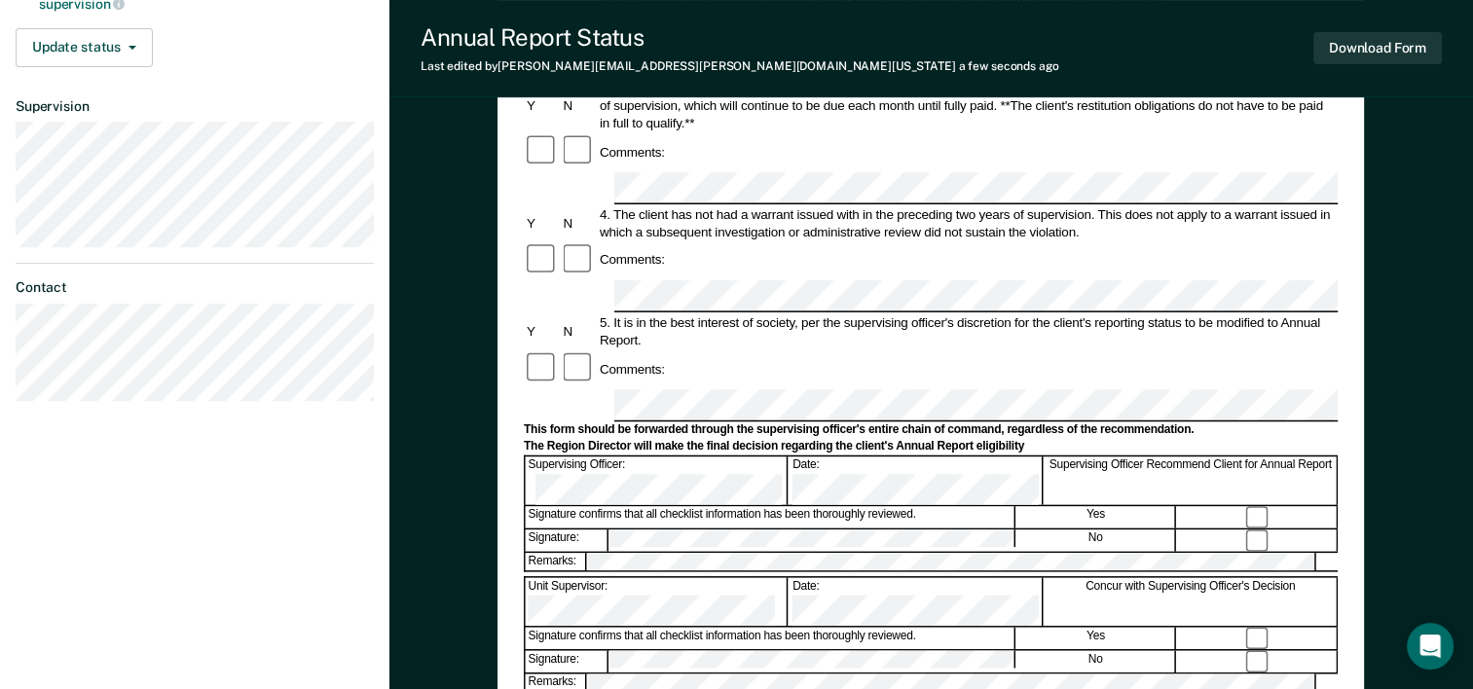
click at [892, 529] on div "Signature: No" at bounding box center [931, 540] width 814 height 23
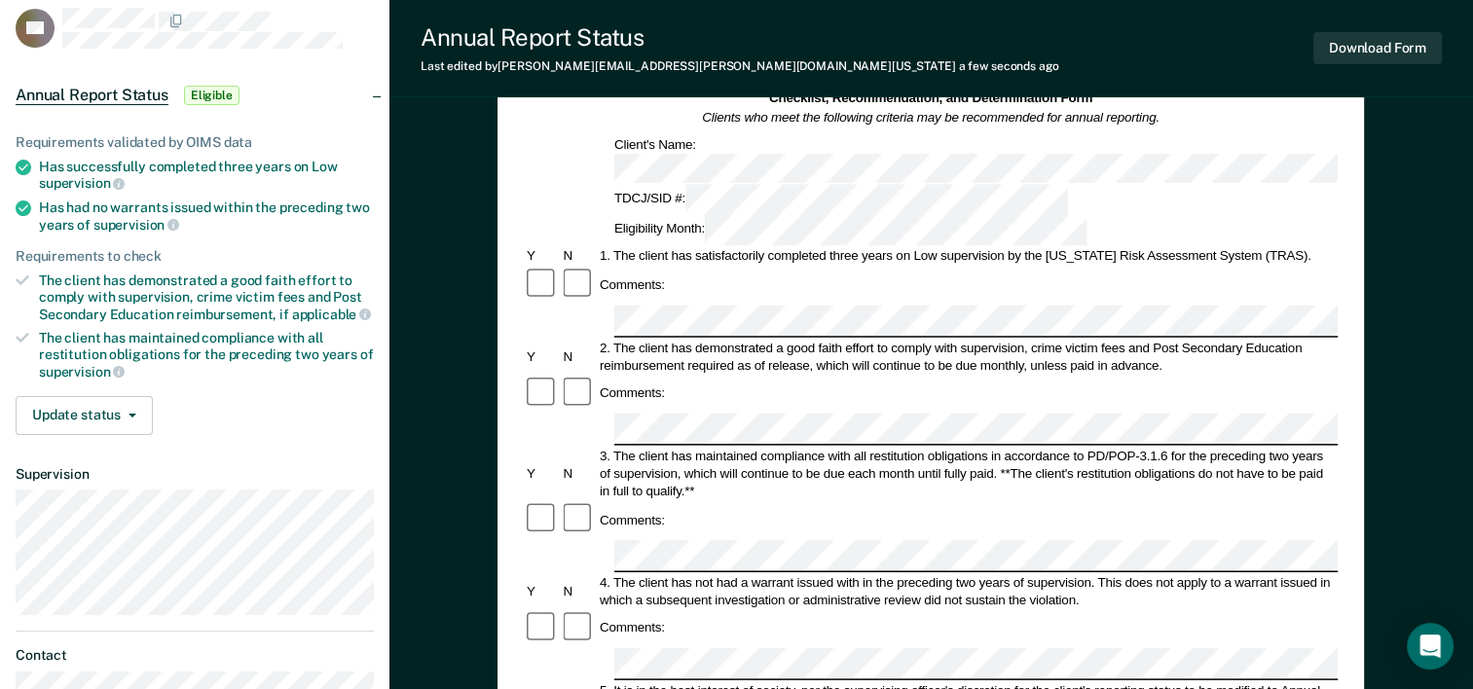
scroll to position [71, 0]
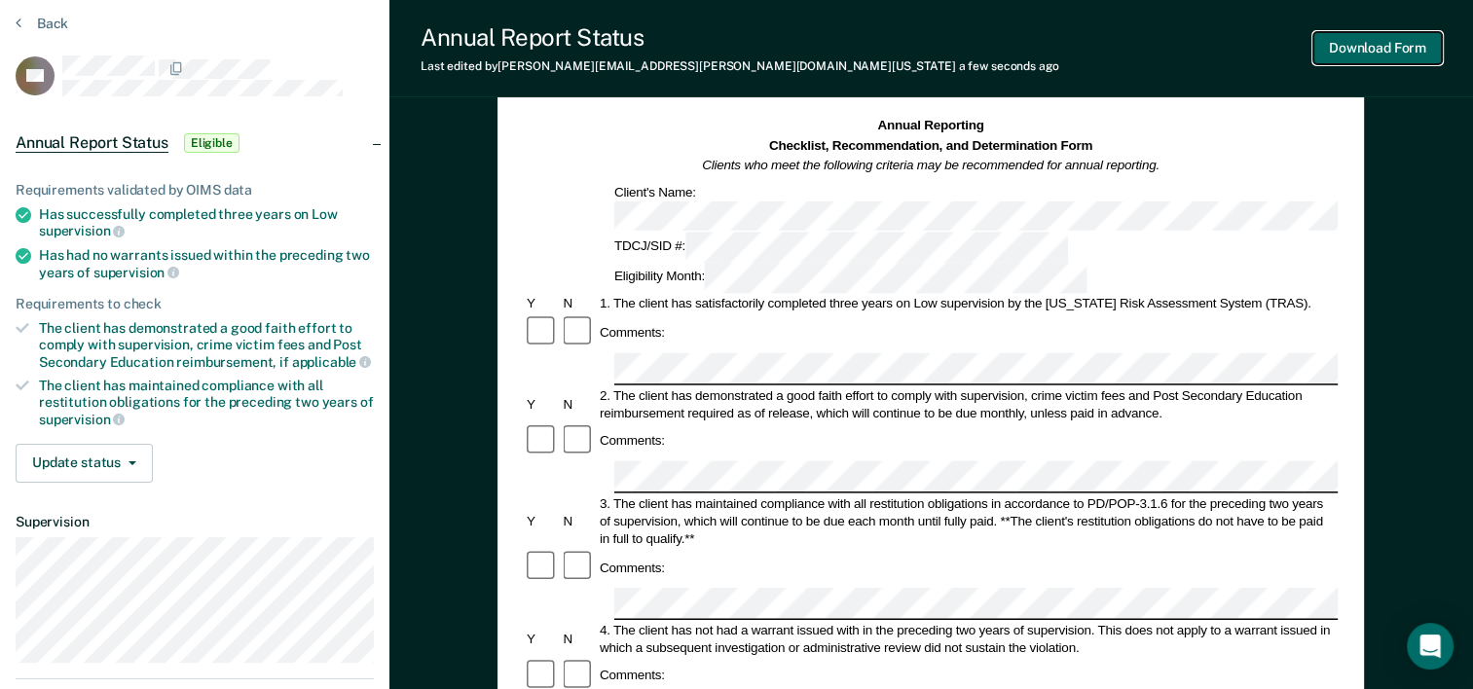
click at [1371, 38] on button "Download Form" at bounding box center [1377, 48] width 129 height 32
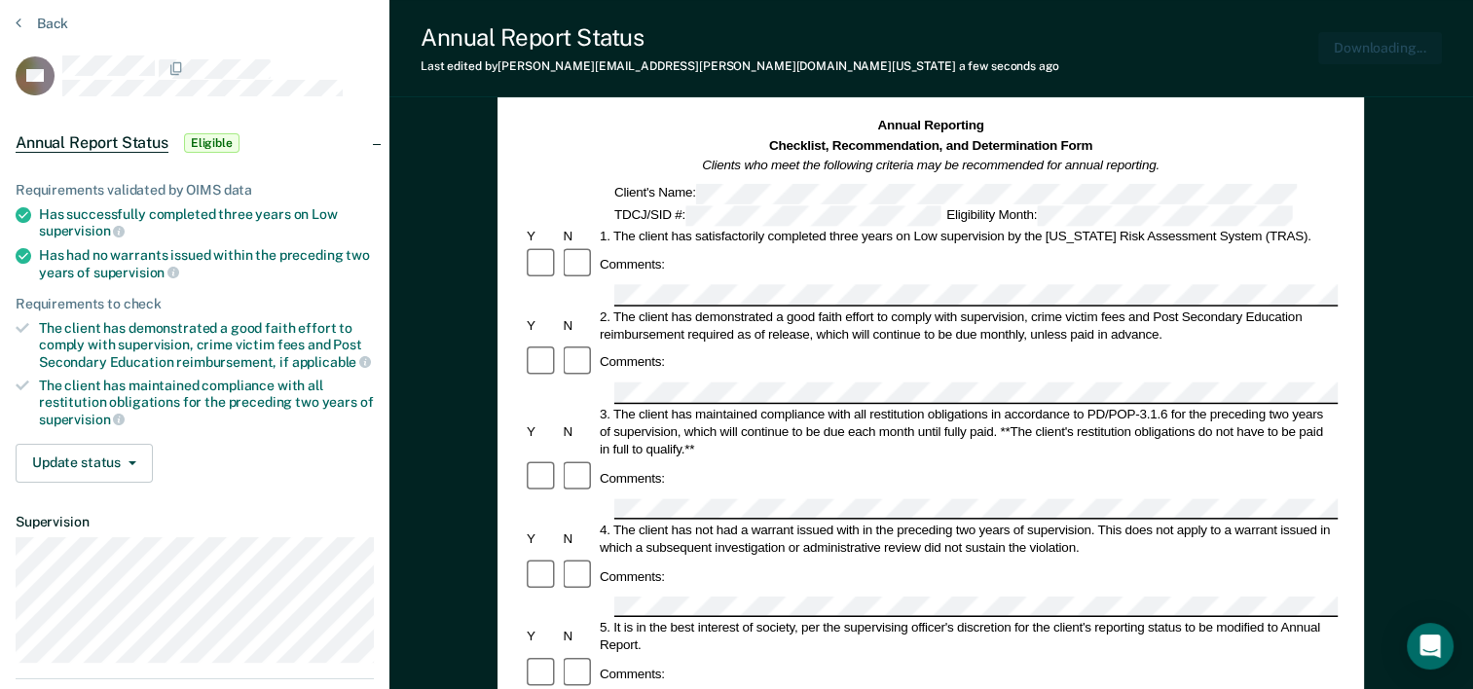
scroll to position [0, 0]
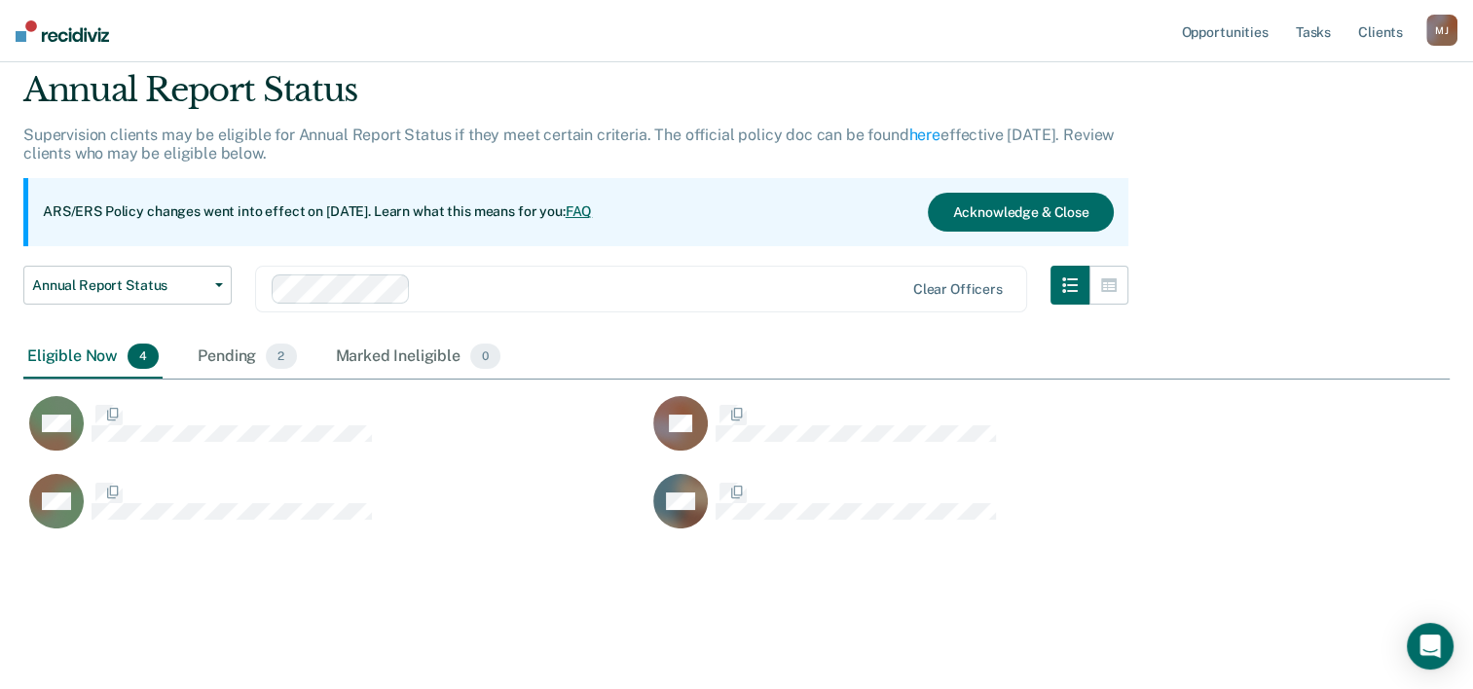
scroll to position [458, 1411]
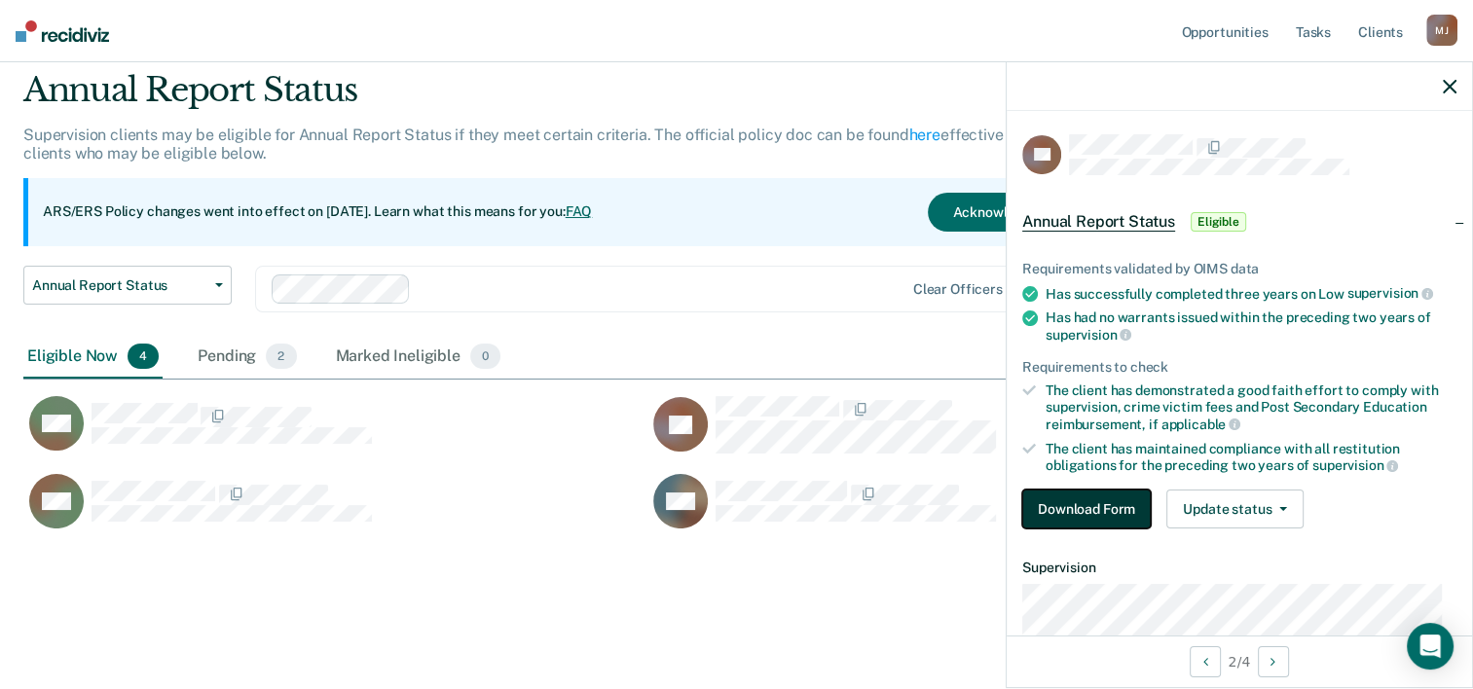
click at [1118, 498] on button "Download Form" at bounding box center [1086, 509] width 129 height 39
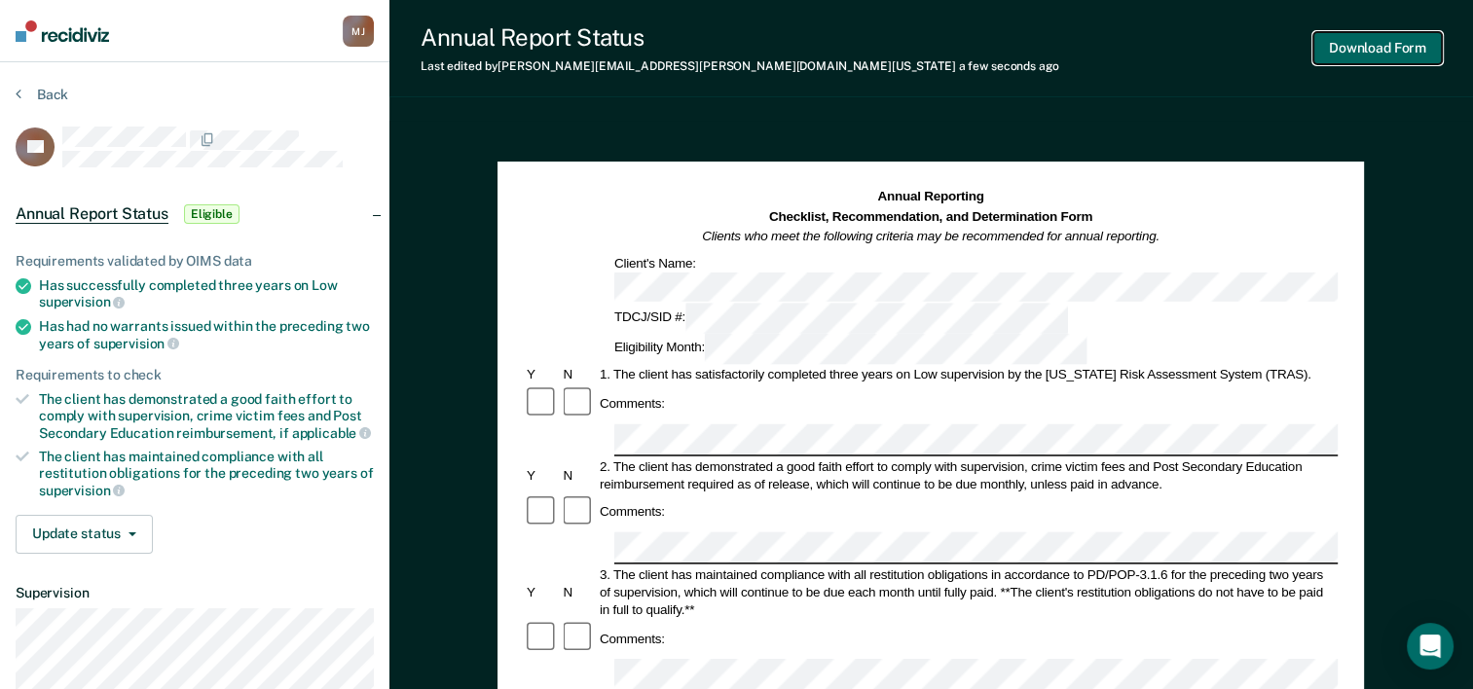
click at [1386, 51] on button "Download Form" at bounding box center [1377, 48] width 129 height 32
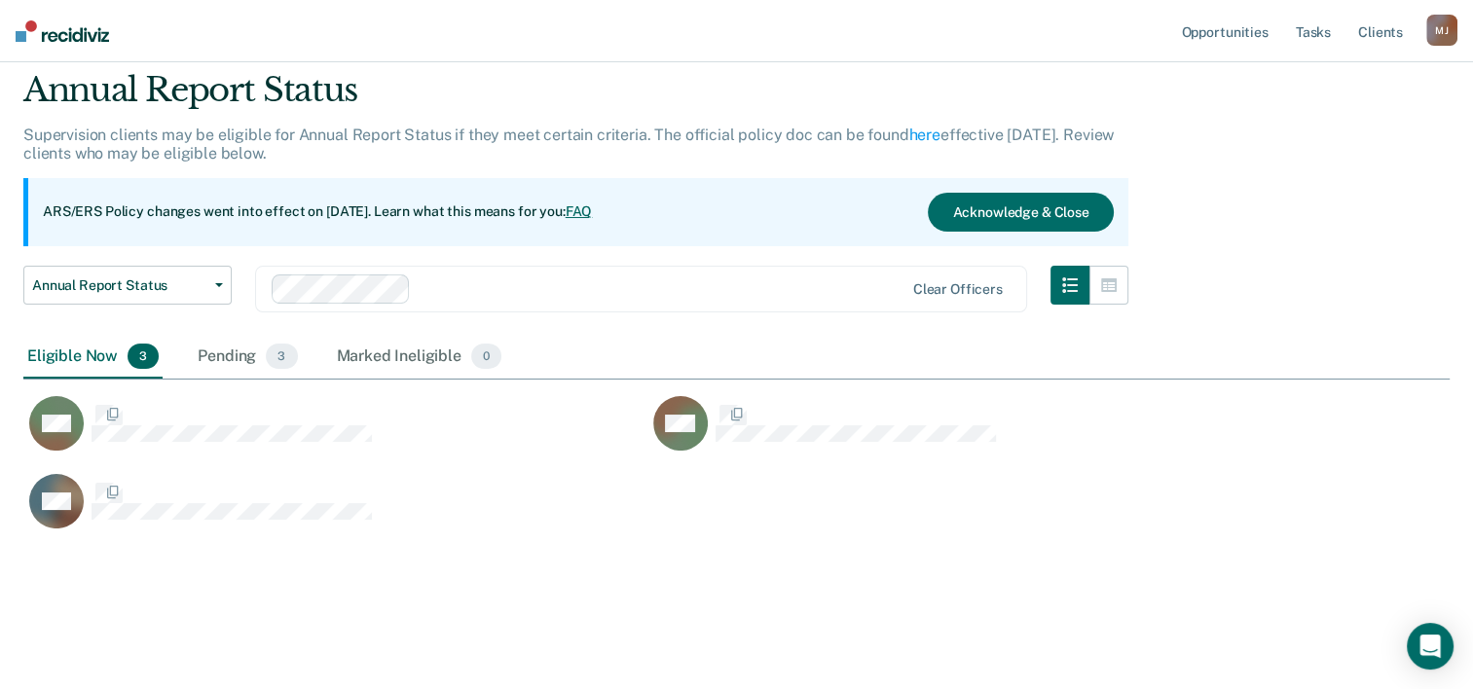
scroll to position [458, 1411]
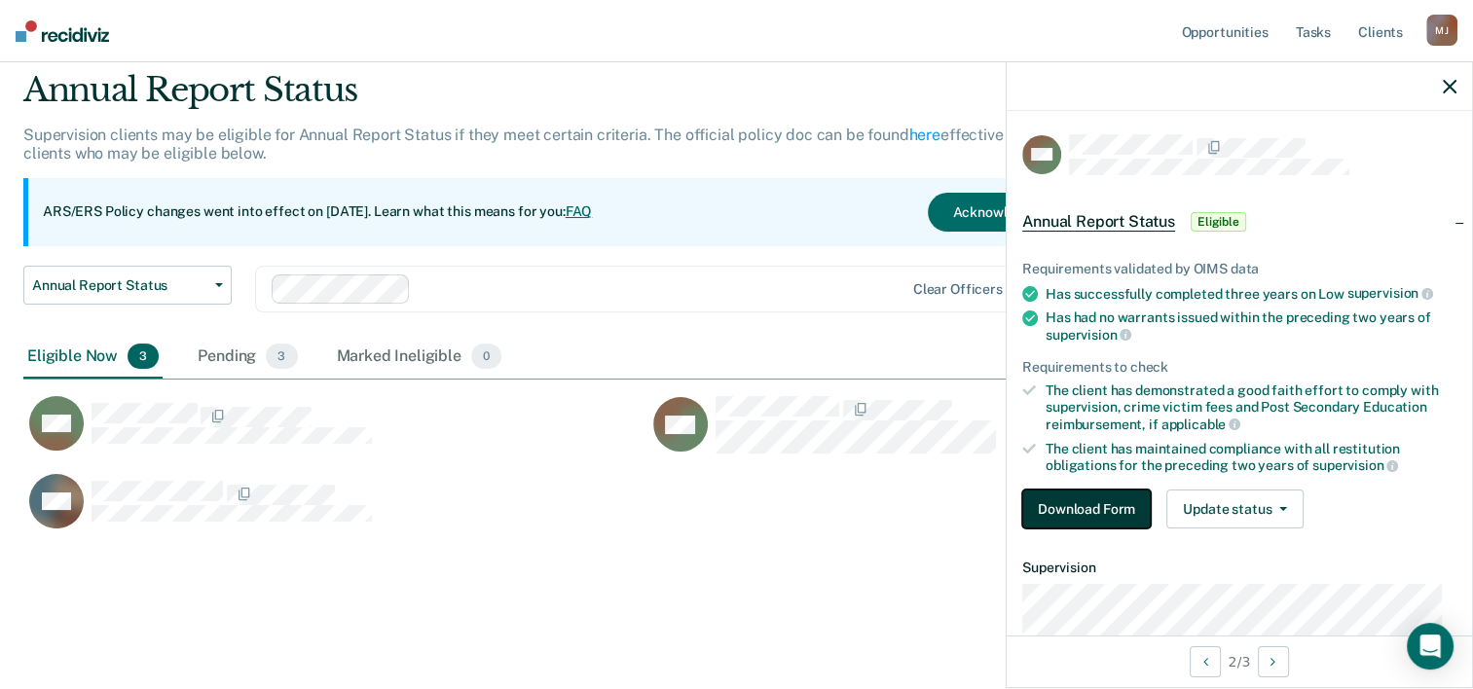
click at [1102, 498] on button "Download Form" at bounding box center [1086, 509] width 129 height 39
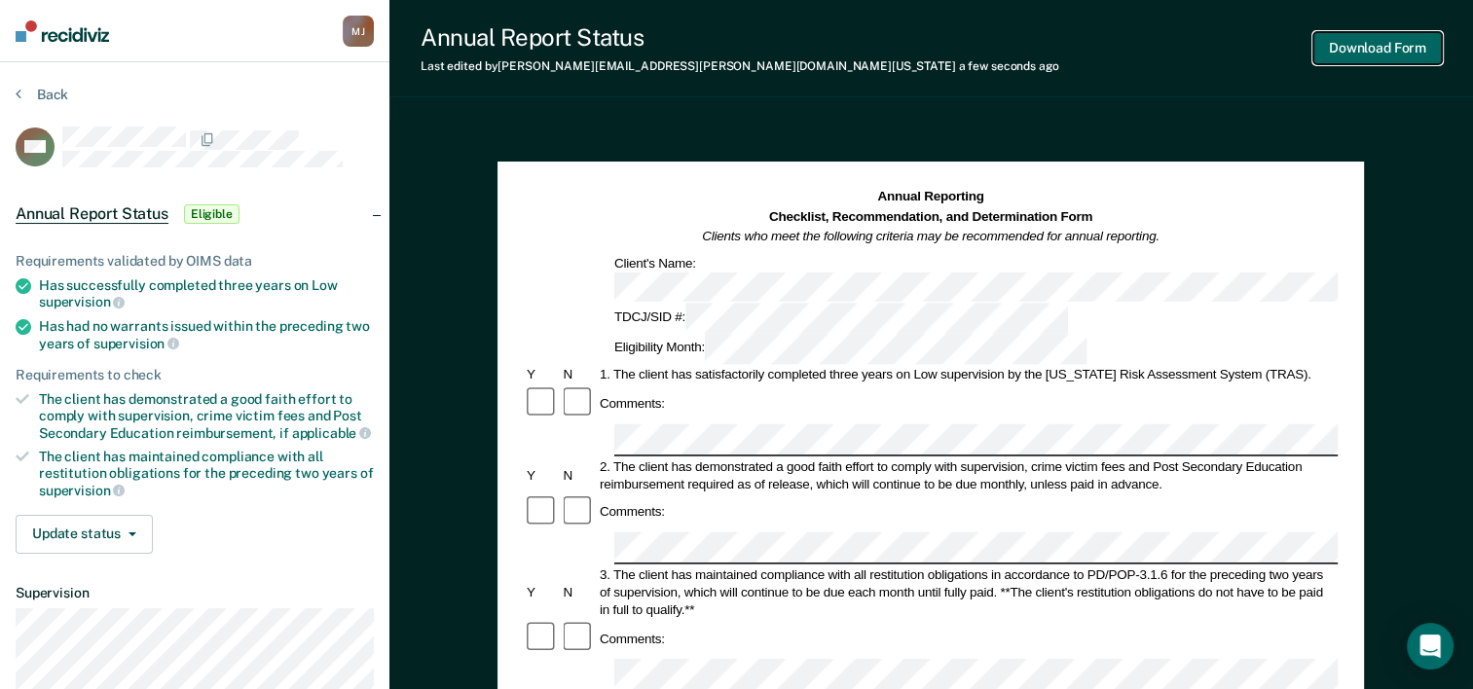
click at [1379, 55] on button "Download Form" at bounding box center [1377, 48] width 129 height 32
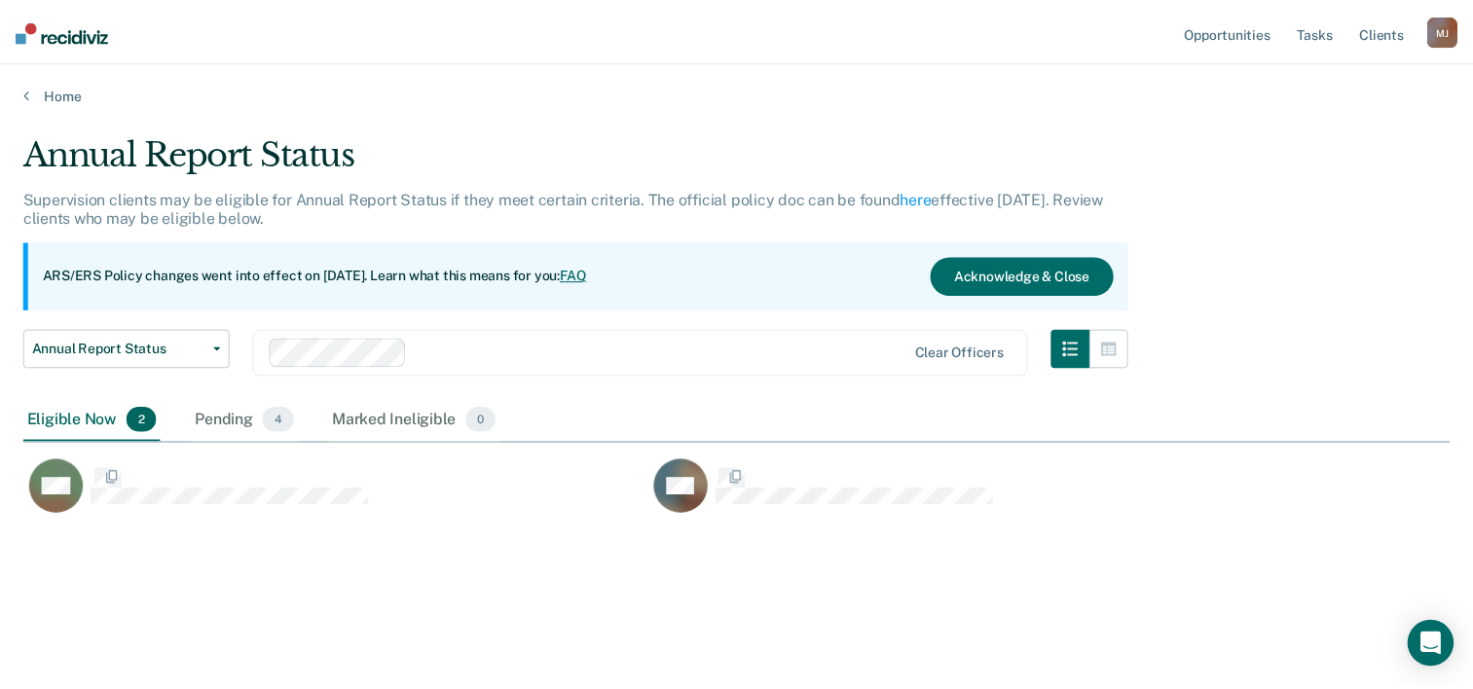
scroll to position [393, 1425]
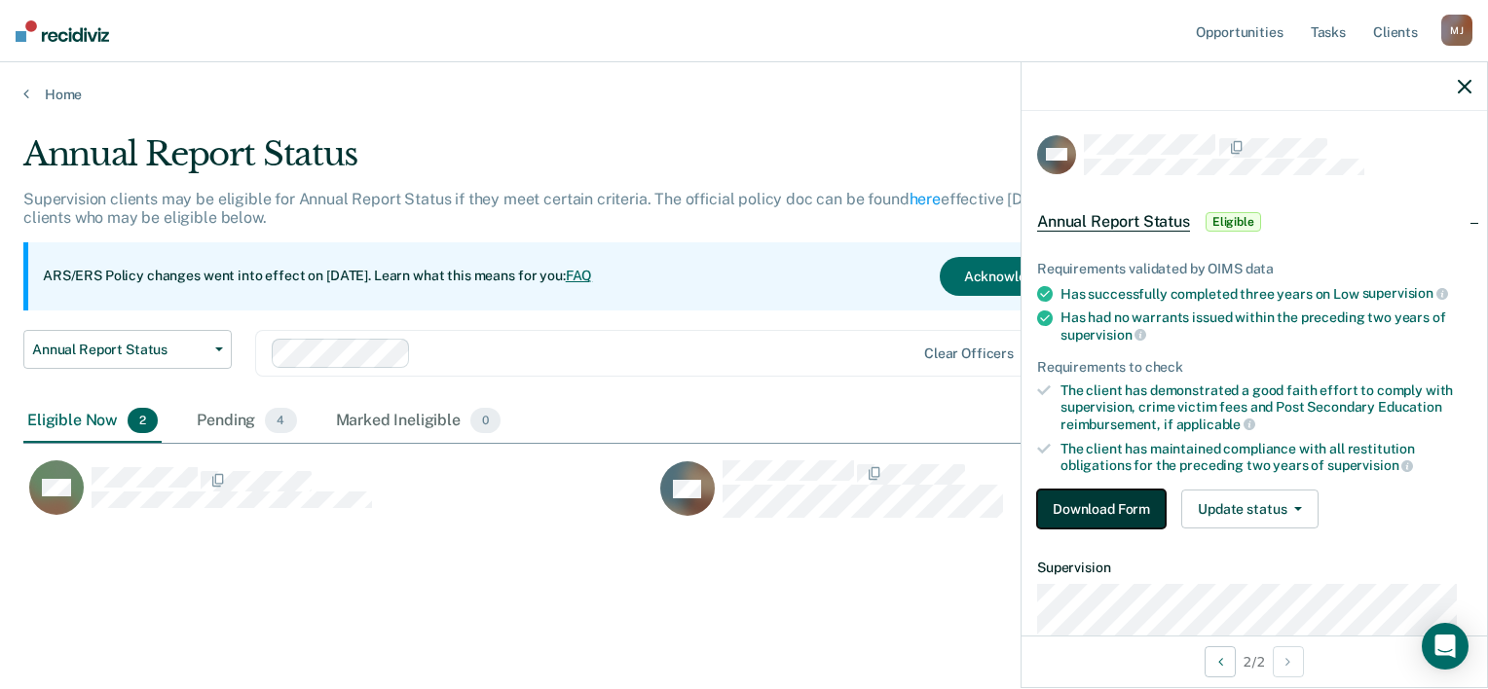
click at [1102, 518] on button "Download Form" at bounding box center [1101, 509] width 129 height 39
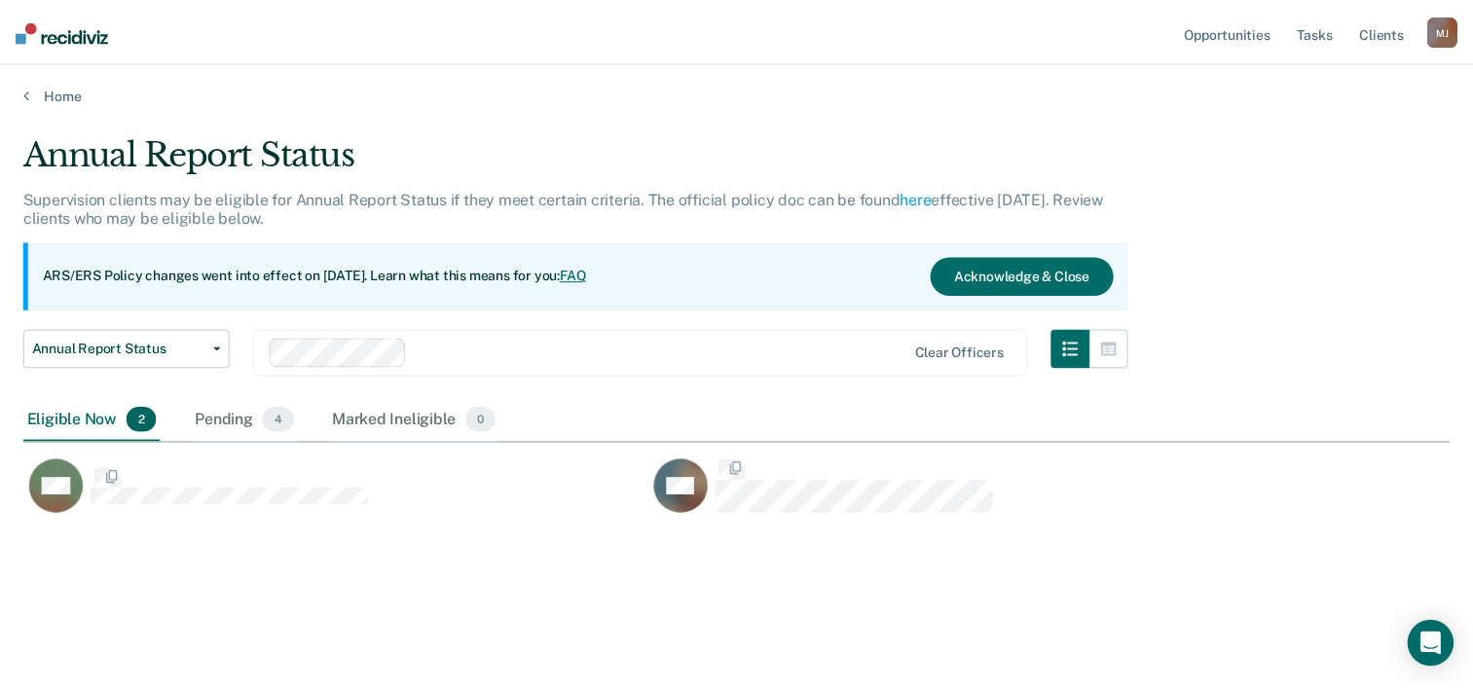
scroll to position [393, 1425]
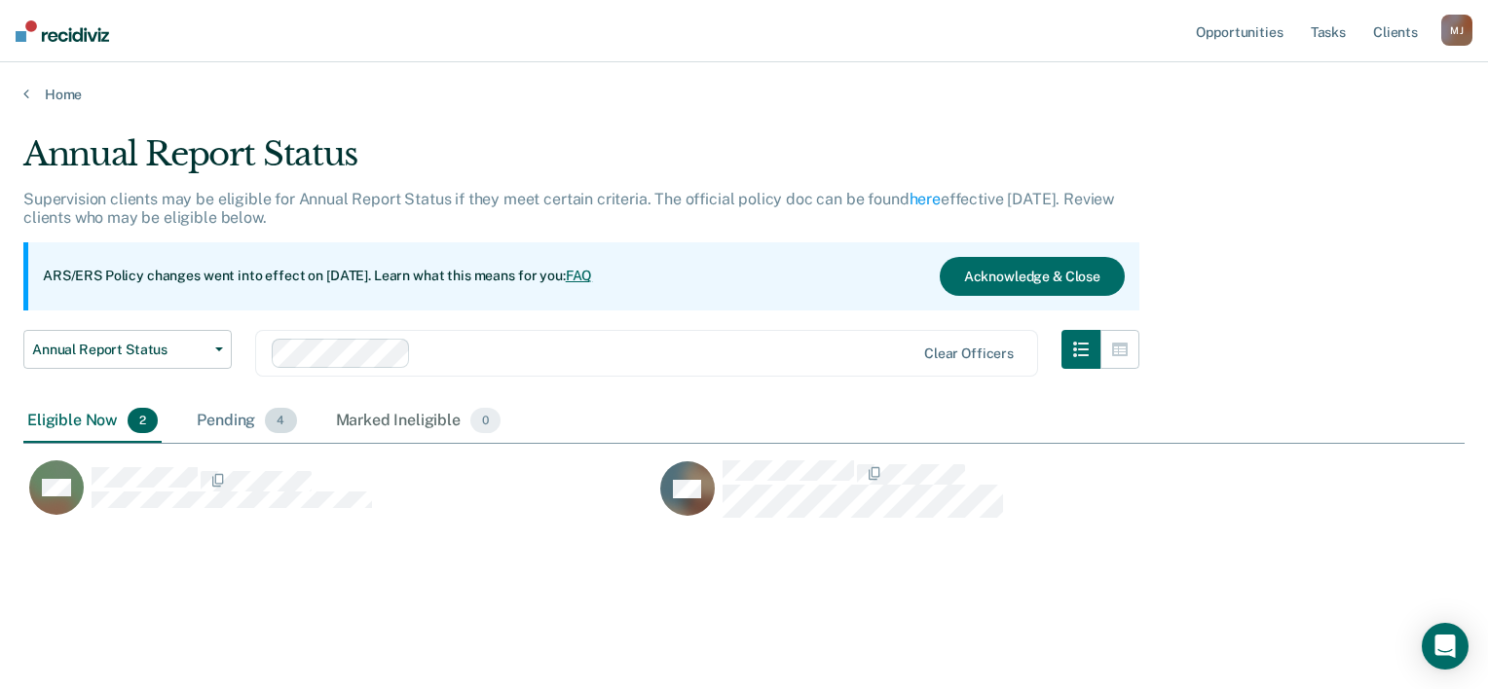
click at [236, 412] on div "Pending 4" at bounding box center [246, 421] width 107 height 43
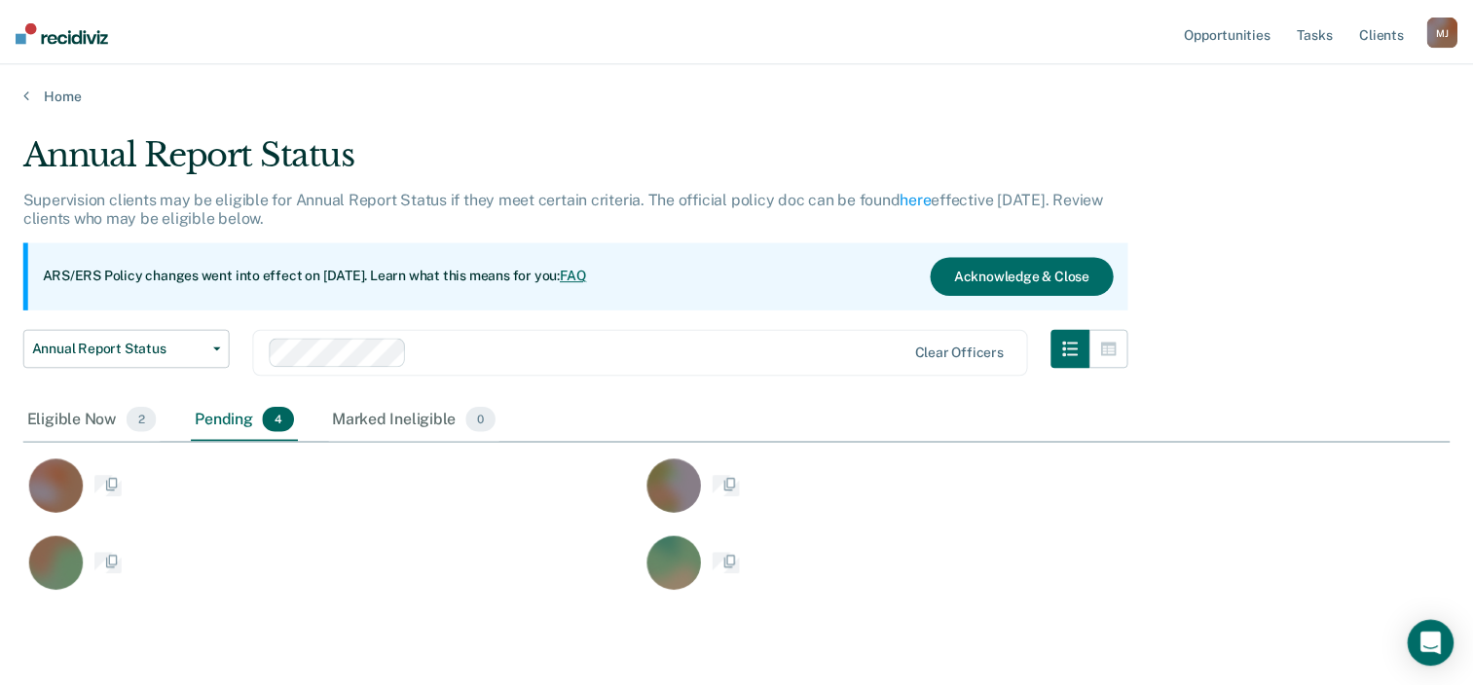
scroll to position [458, 1411]
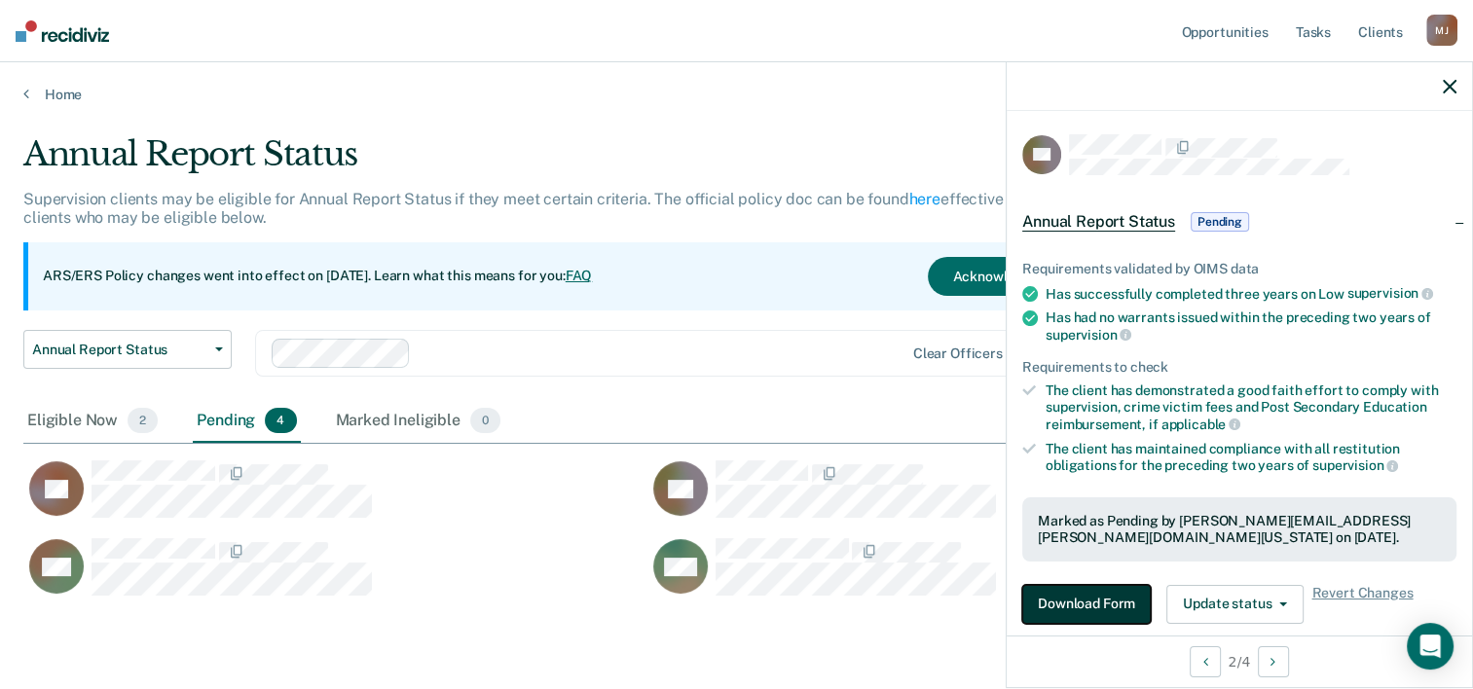
click at [1063, 596] on button "Download Form" at bounding box center [1086, 604] width 129 height 39
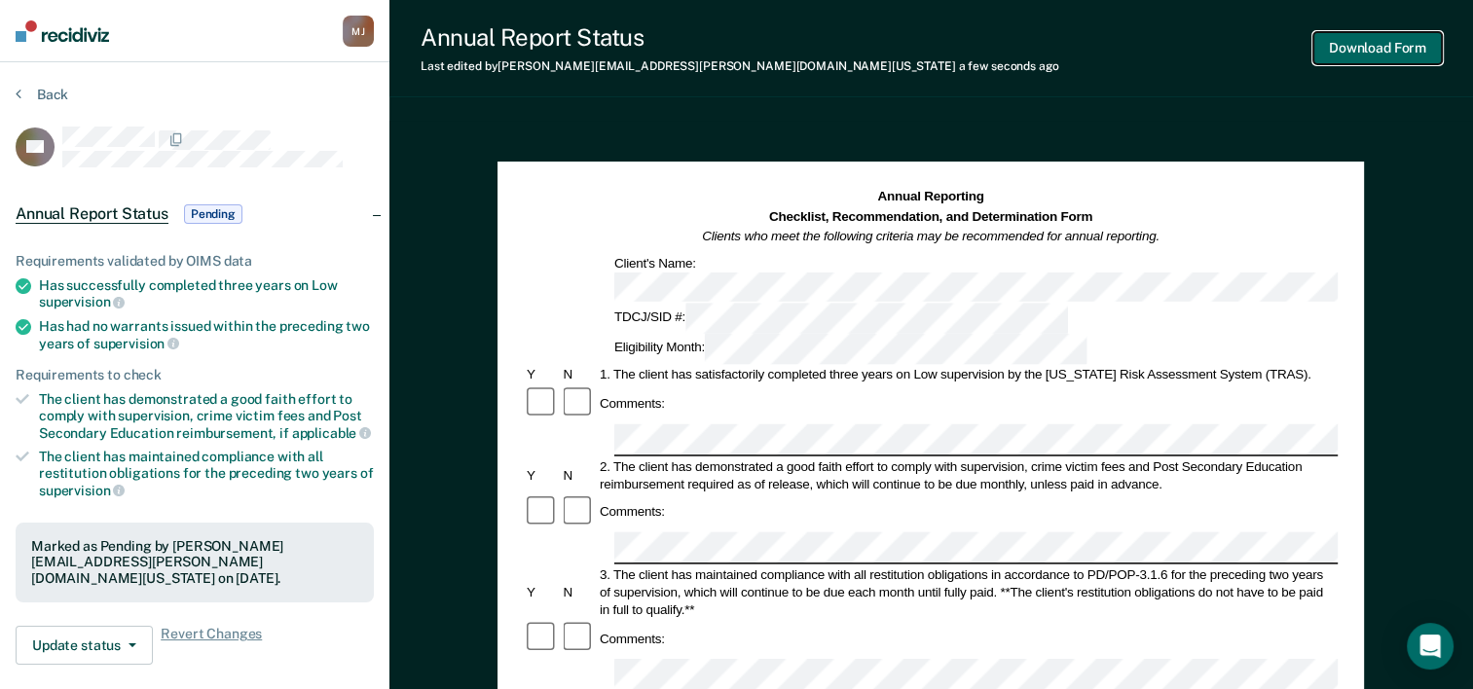
click at [1357, 55] on button "Download Form" at bounding box center [1377, 48] width 129 height 32
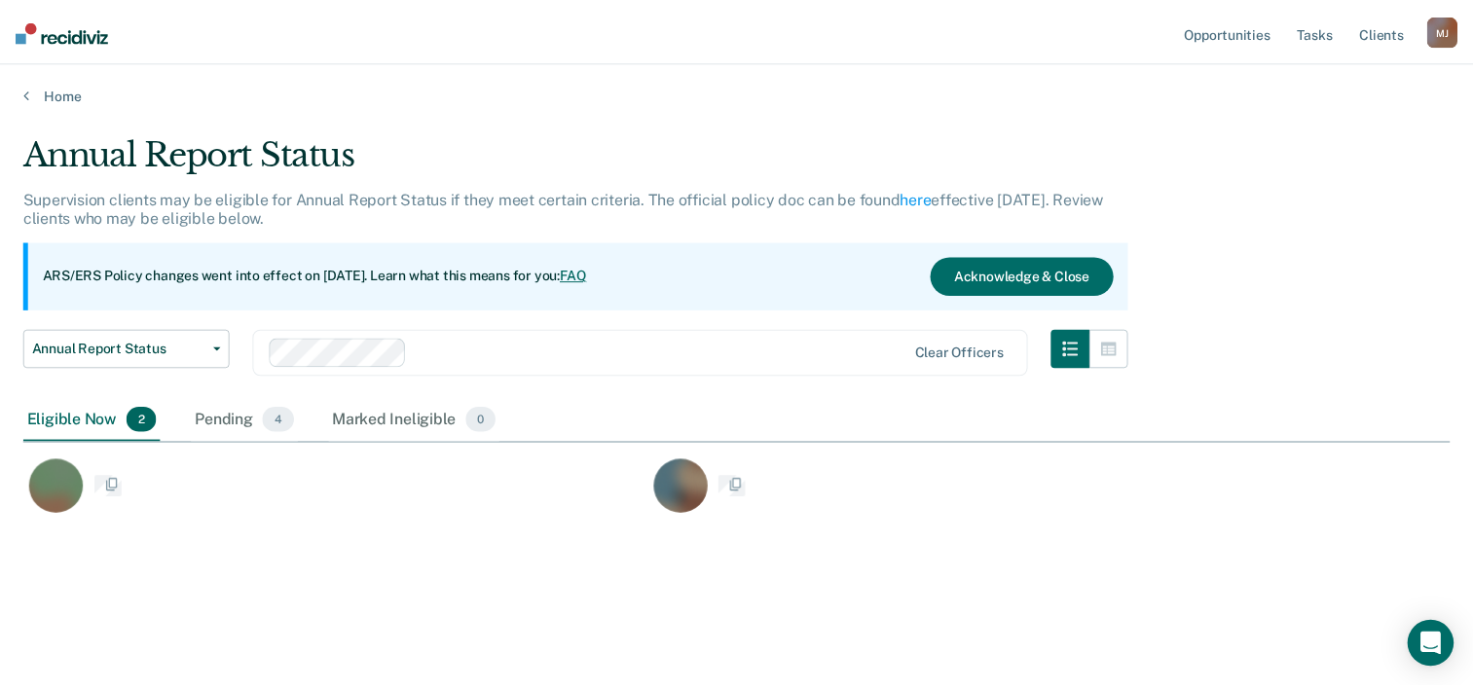
scroll to position [393, 1425]
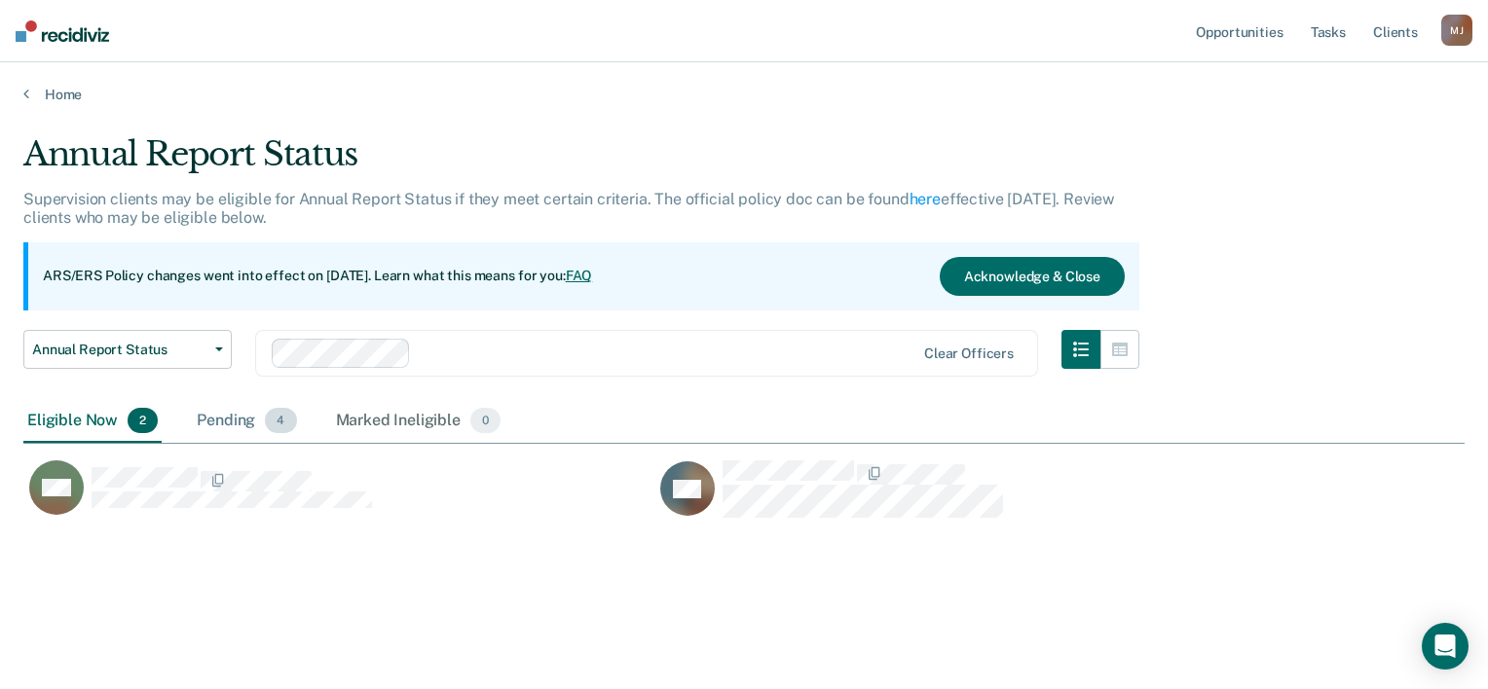
click at [268, 419] on span "4" at bounding box center [280, 420] width 31 height 25
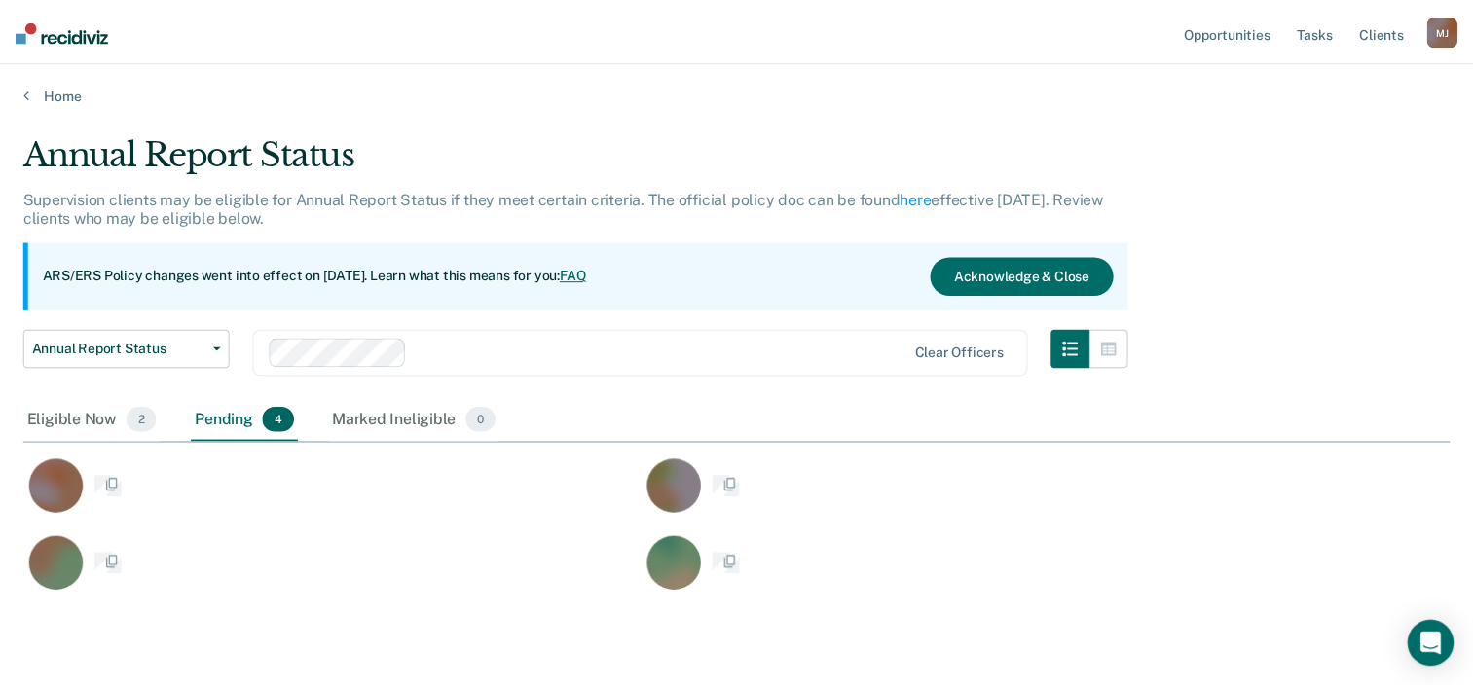
scroll to position [458, 1411]
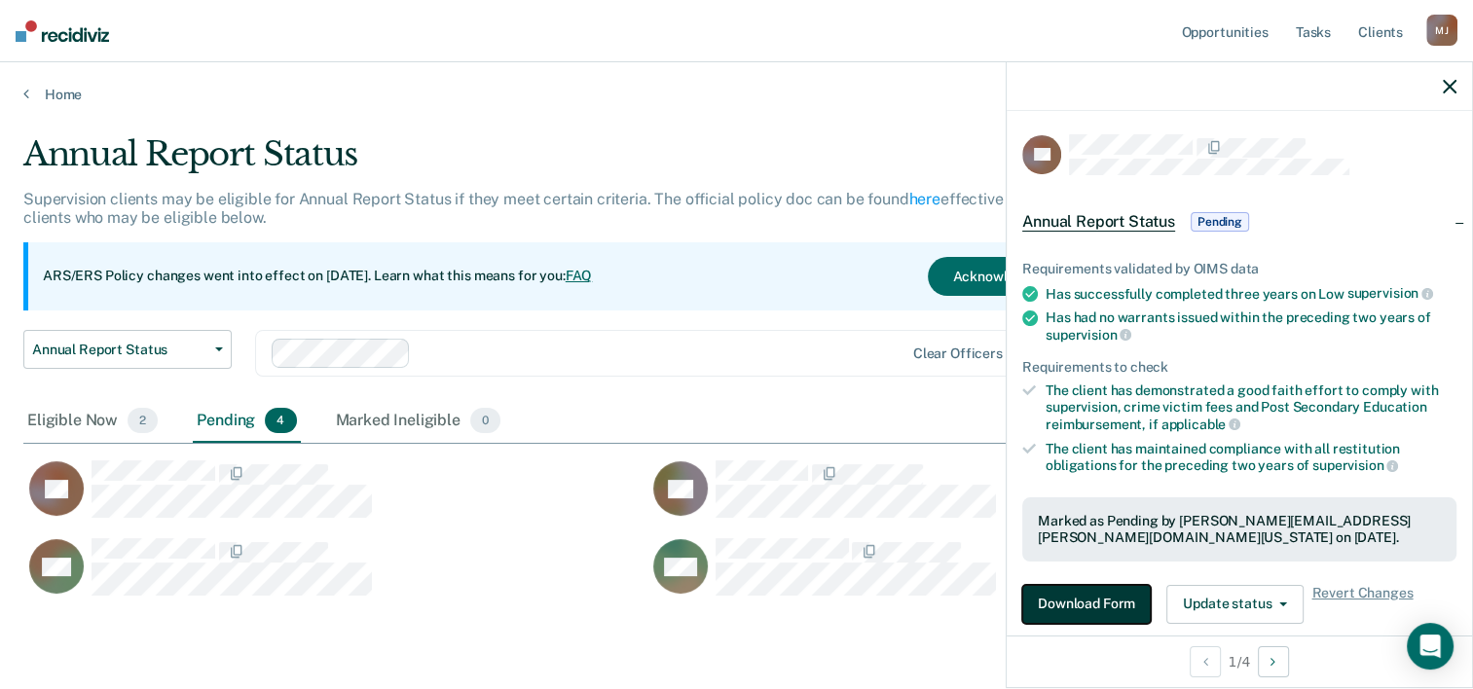
click at [1032, 587] on button "Download Form" at bounding box center [1086, 604] width 129 height 39
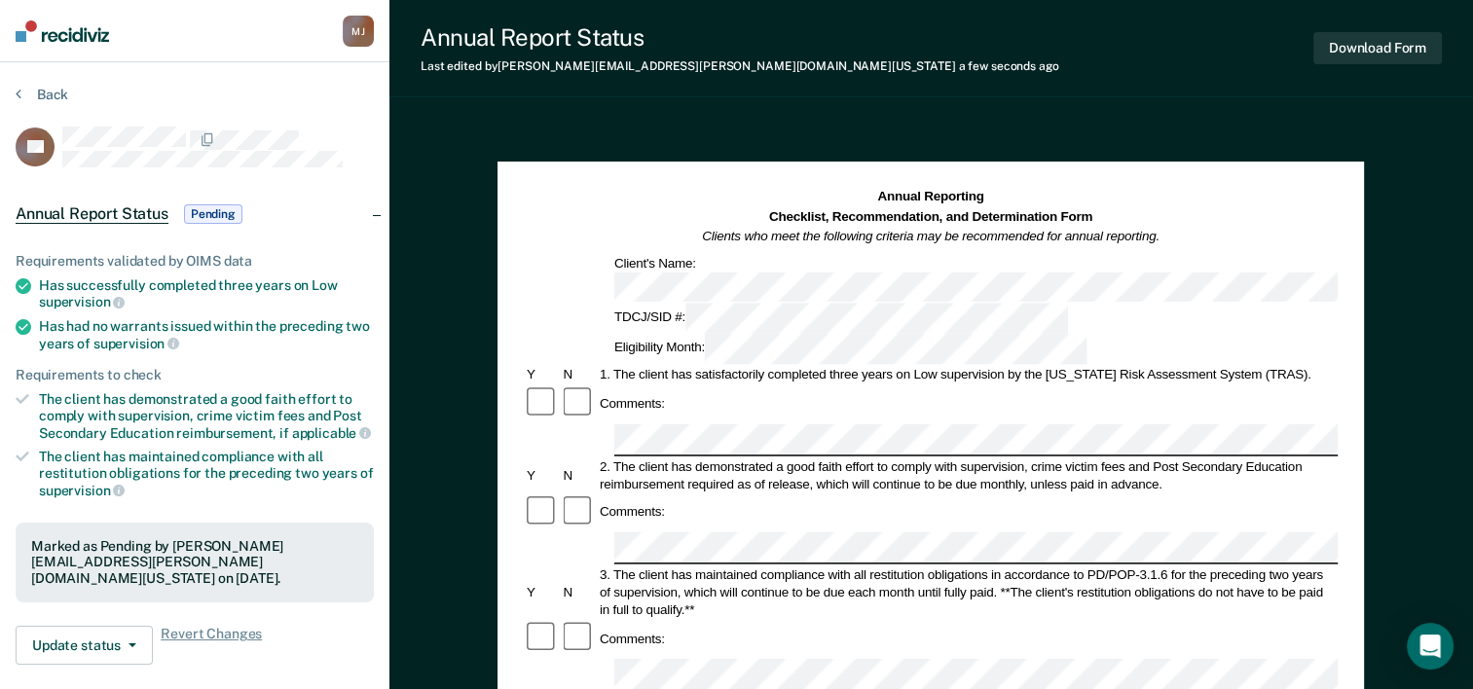
click at [1060, 566] on div "3. The client has maintained compliance with all restitution obligations in acc…" at bounding box center [967, 592] width 741 height 53
click at [1375, 51] on button "Download Form" at bounding box center [1377, 48] width 129 height 32
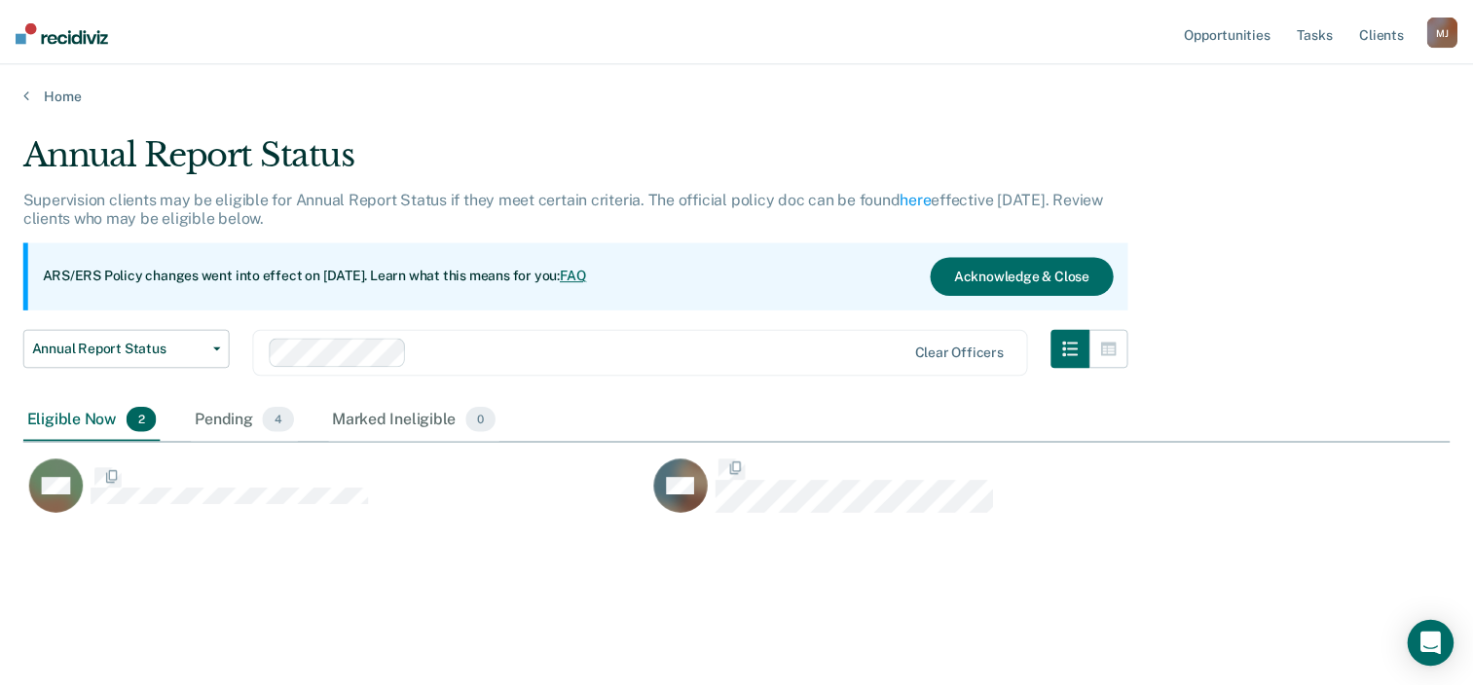
scroll to position [393, 1425]
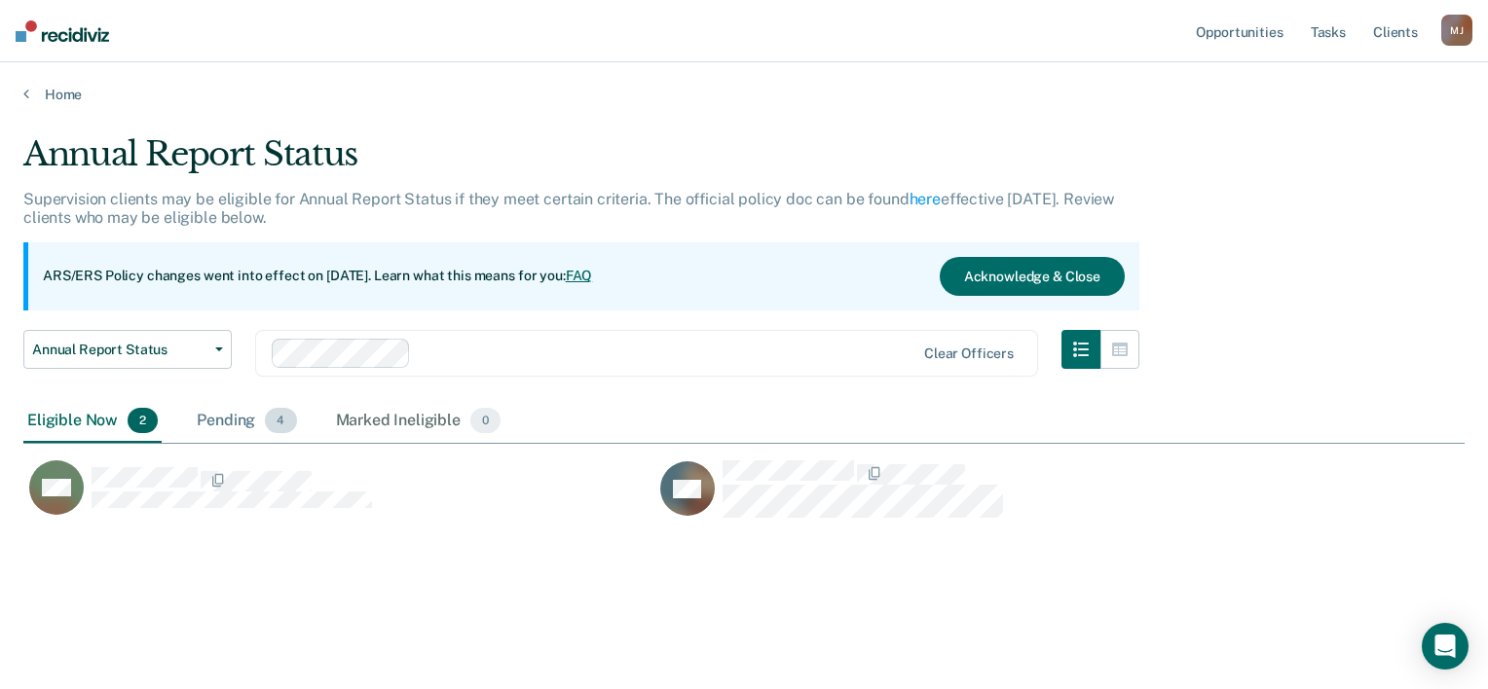
click at [247, 424] on div "Pending 4" at bounding box center [246, 421] width 107 height 43
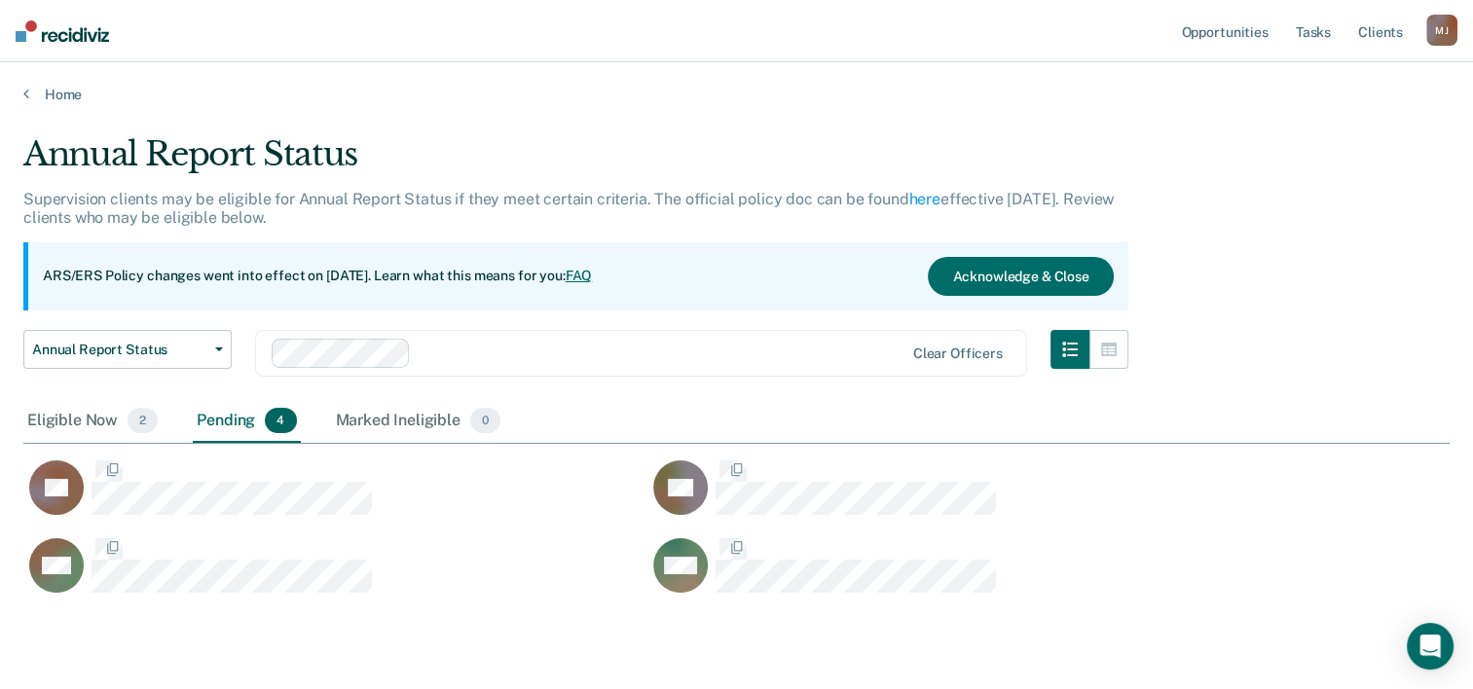
scroll to position [458, 1411]
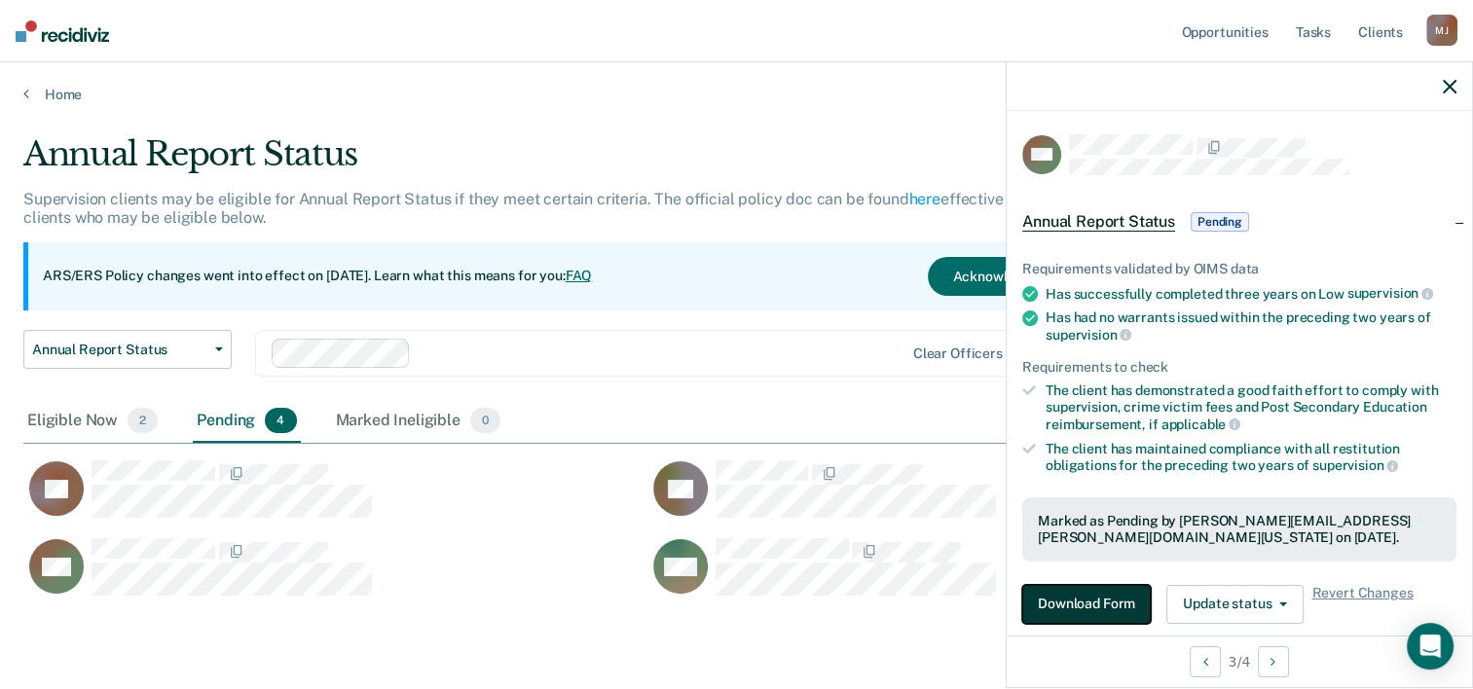
click at [1055, 599] on button "Download Form" at bounding box center [1086, 604] width 129 height 39
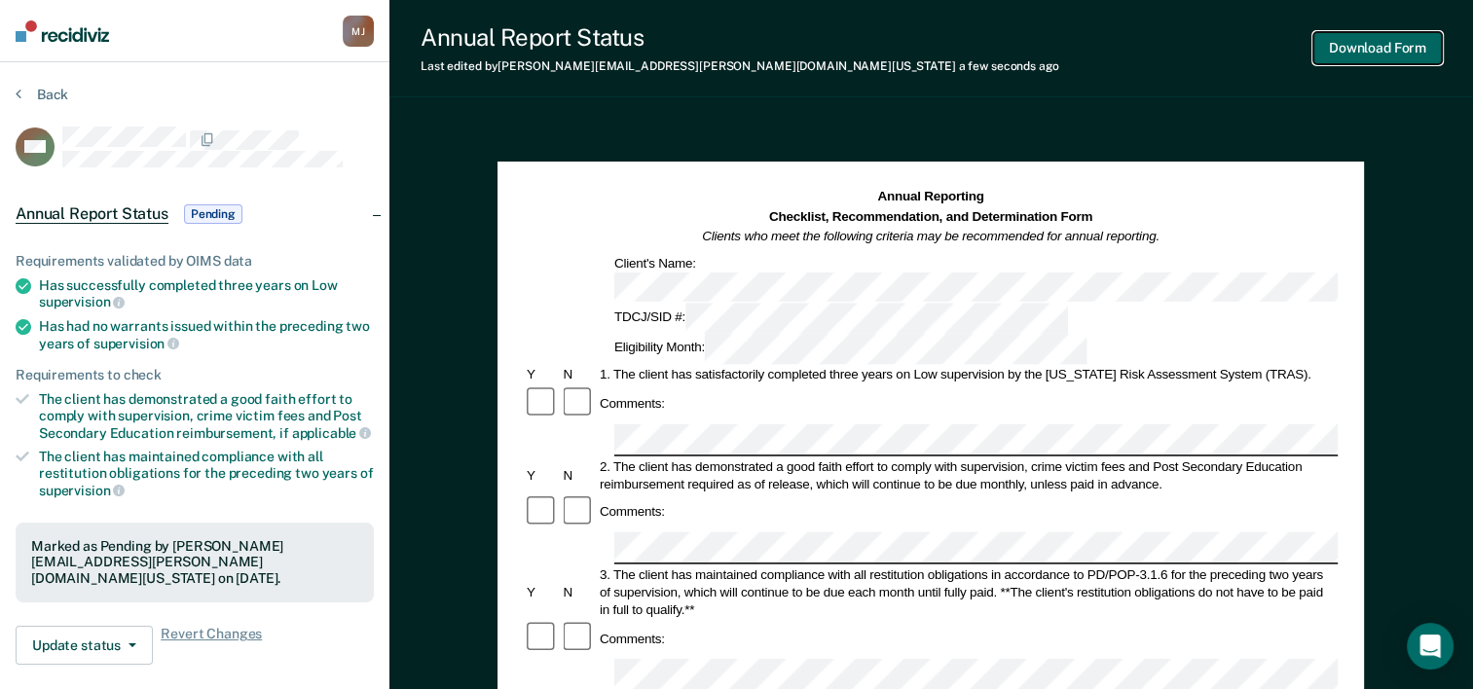
click at [1328, 52] on button "Download Form" at bounding box center [1377, 48] width 129 height 32
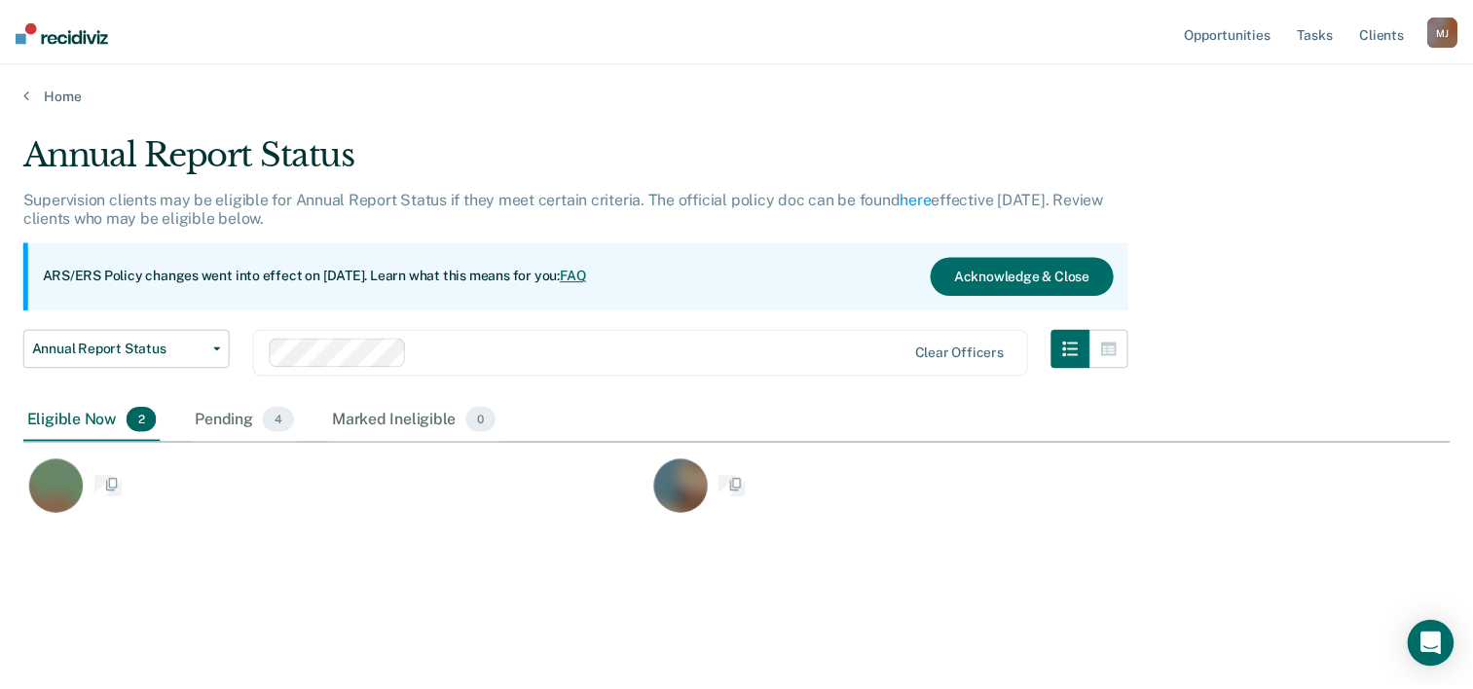
scroll to position [393, 1425]
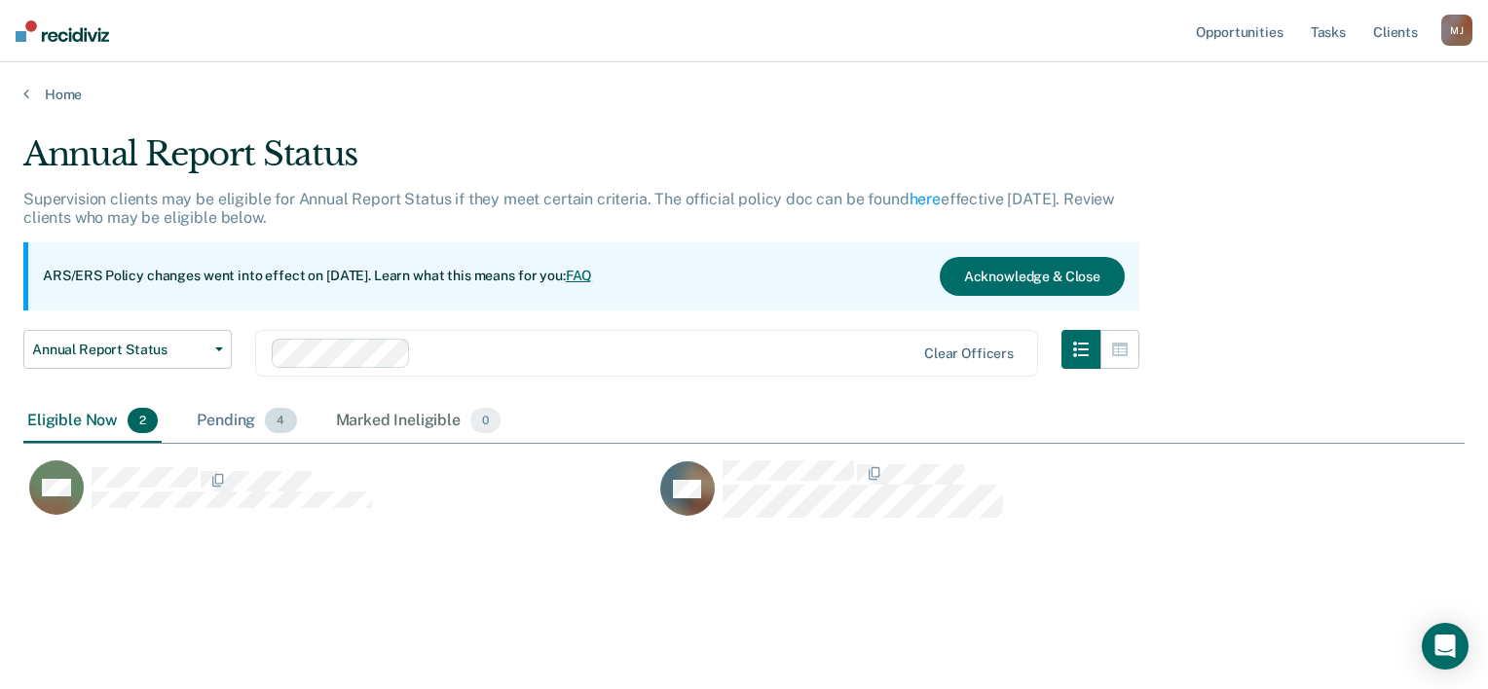
click at [232, 430] on div "Pending 4" at bounding box center [246, 421] width 107 height 43
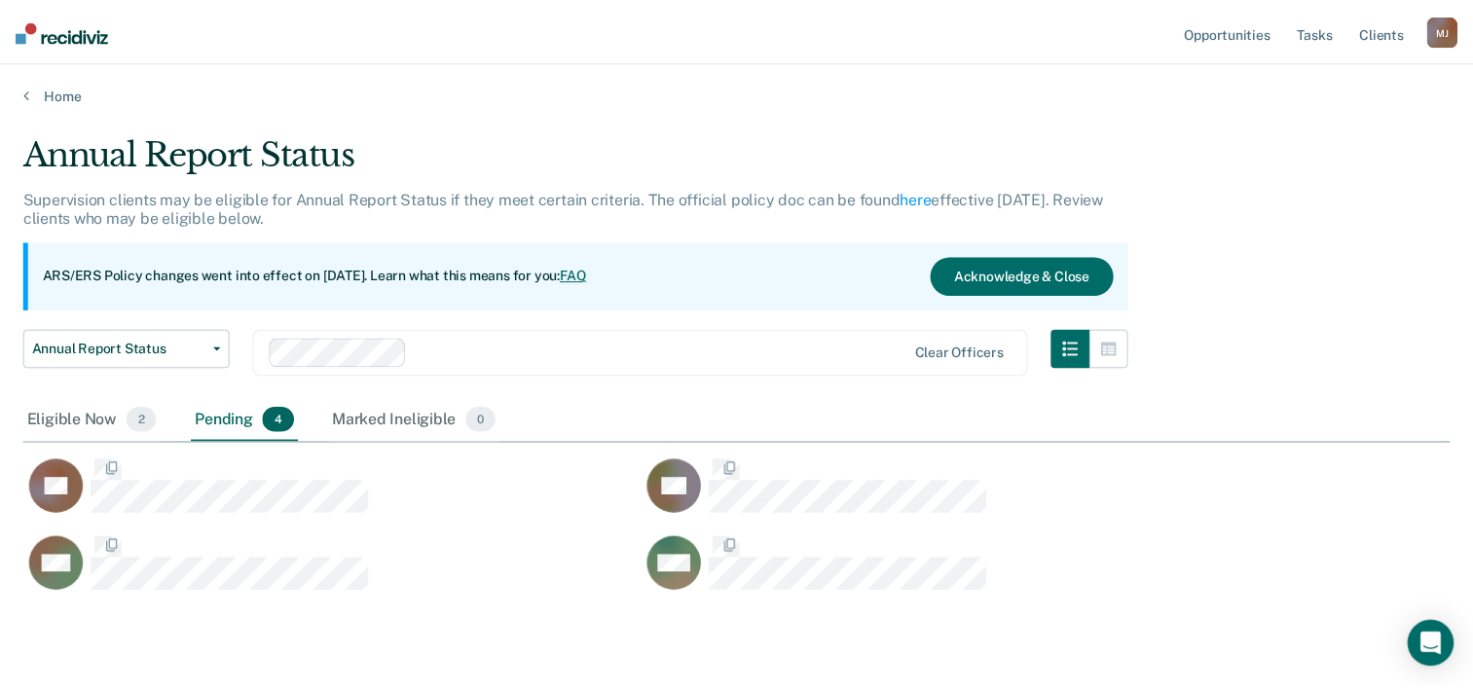
scroll to position [458, 1411]
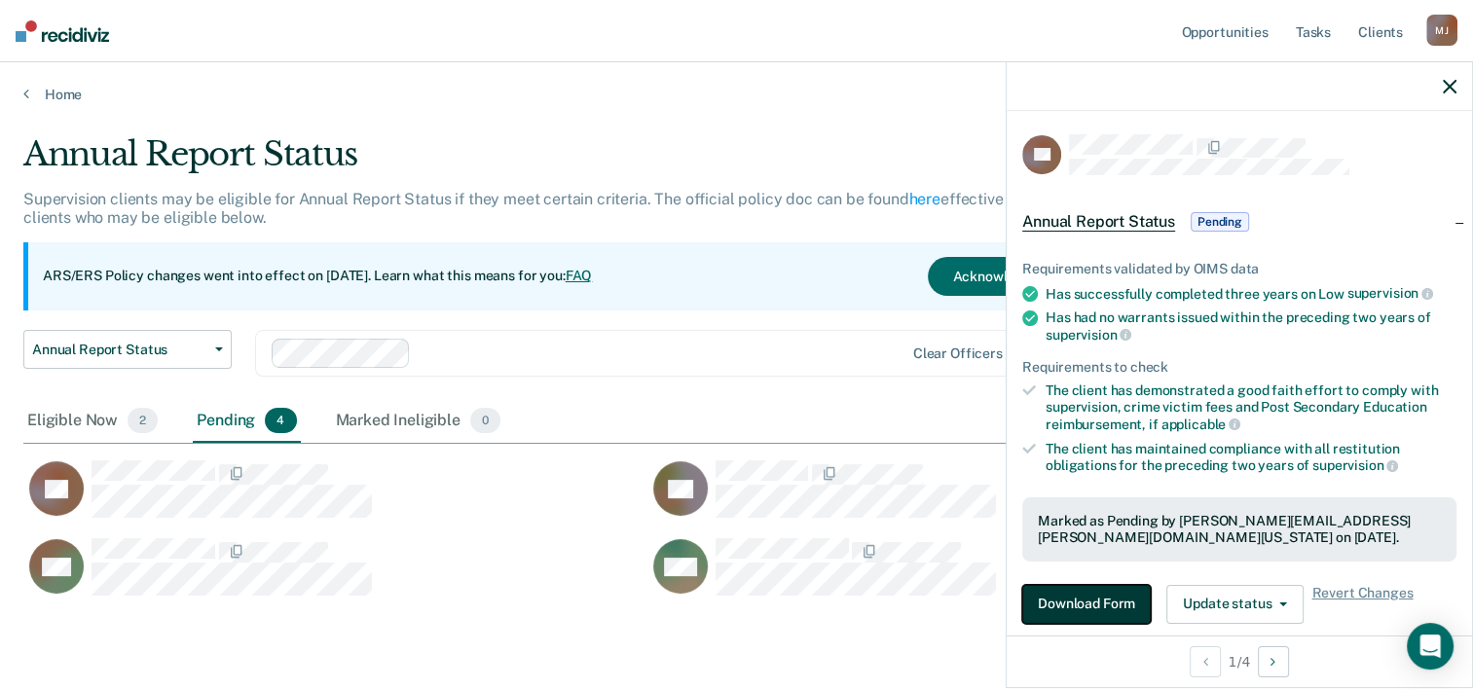
click at [1032, 596] on button "Download Form" at bounding box center [1086, 604] width 129 height 39
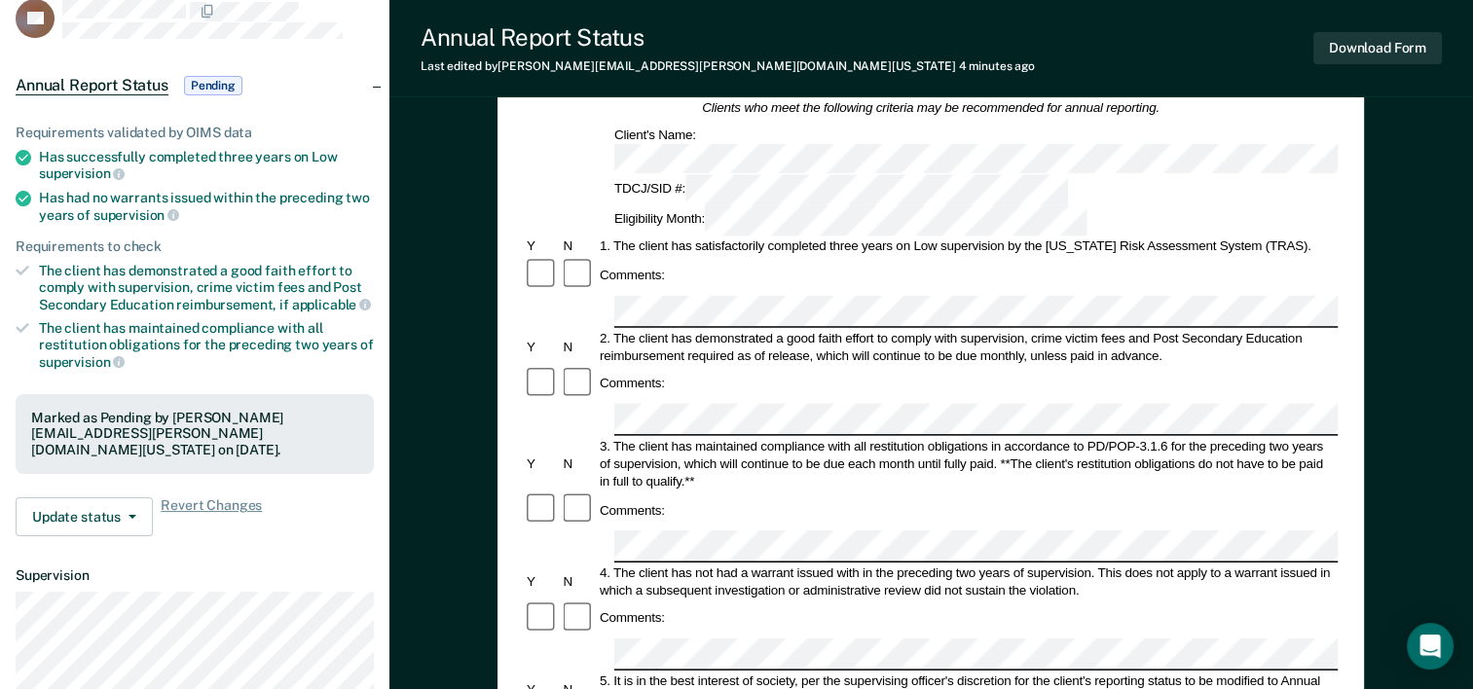
scroll to position [292, 0]
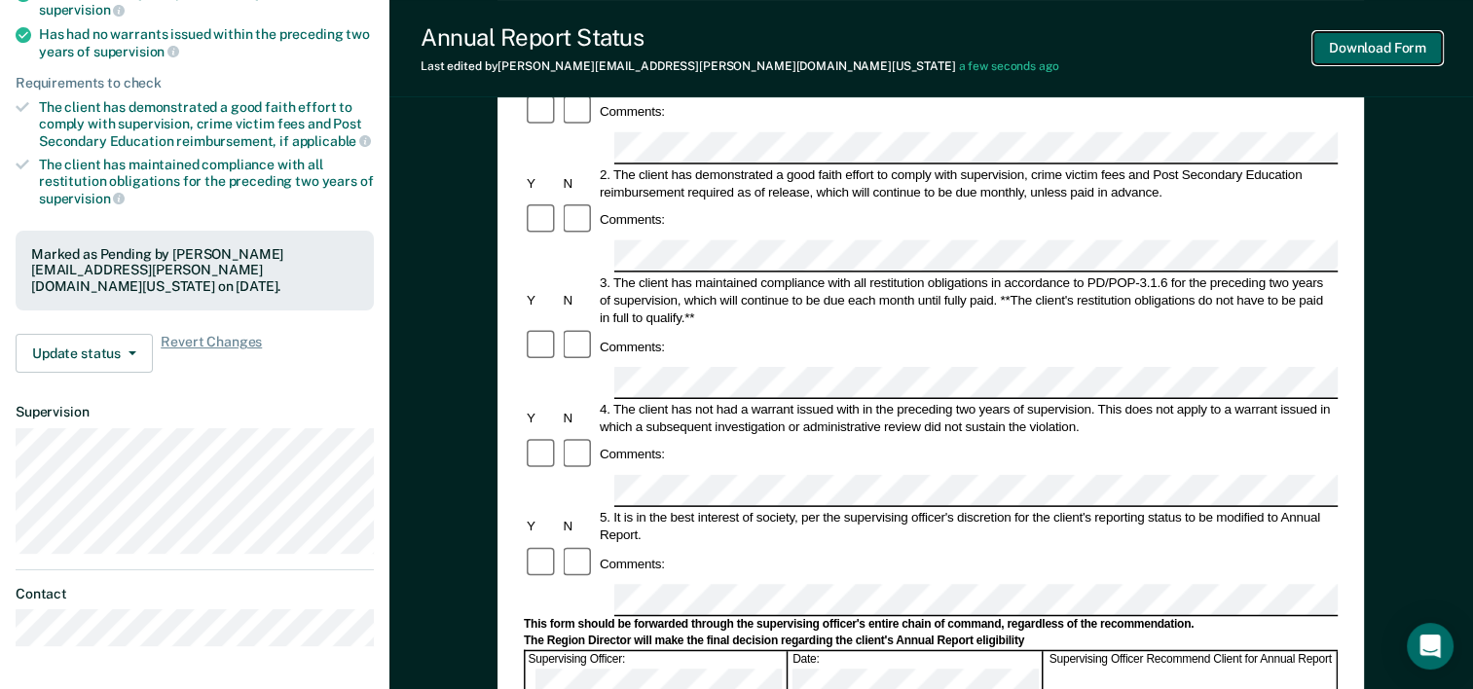
click at [1359, 61] on button "Download Form" at bounding box center [1377, 48] width 129 height 32
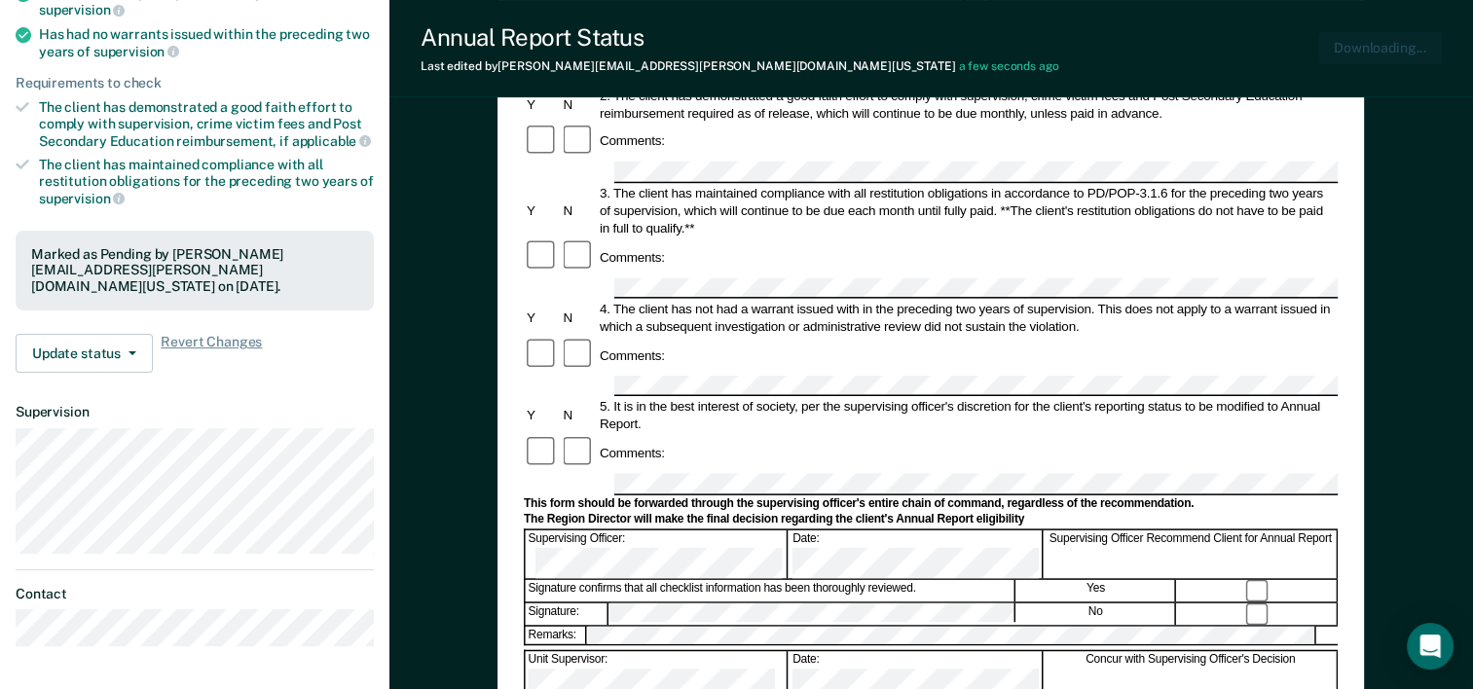
scroll to position [0, 0]
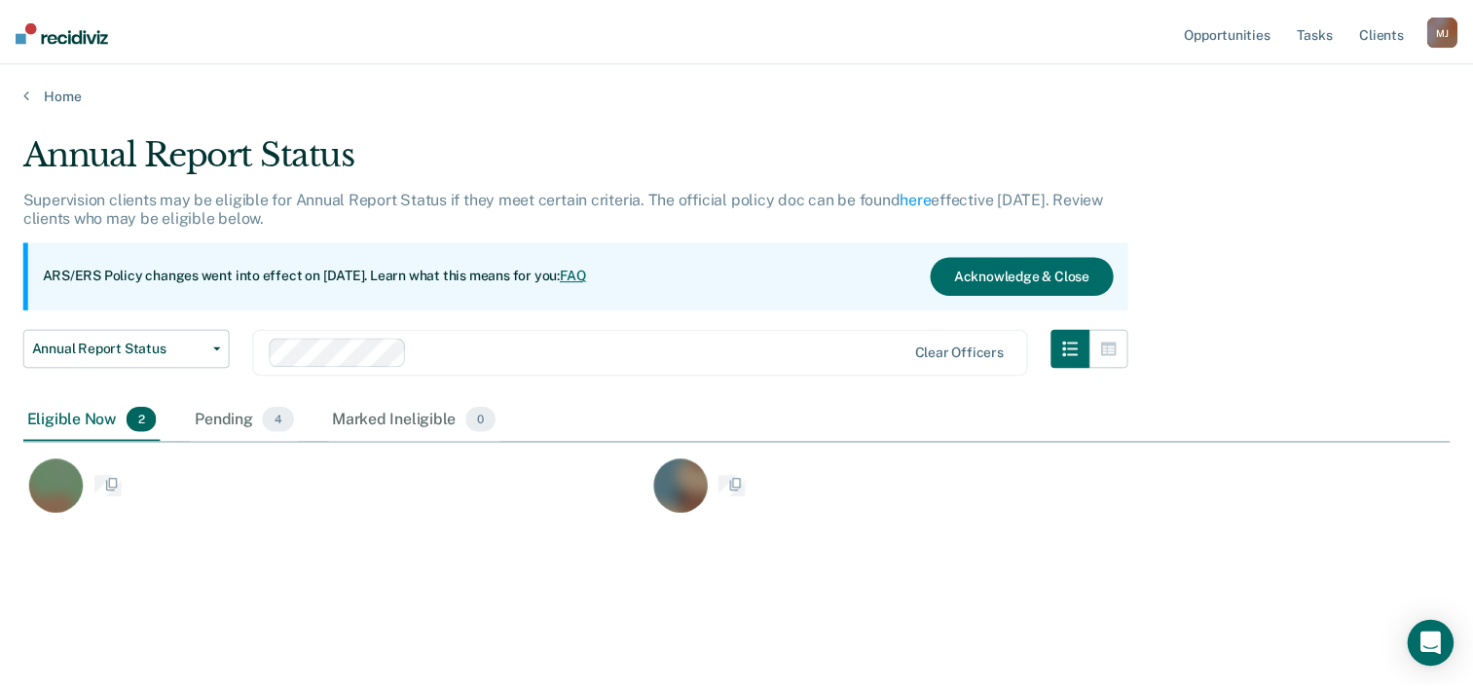
scroll to position [393, 1425]
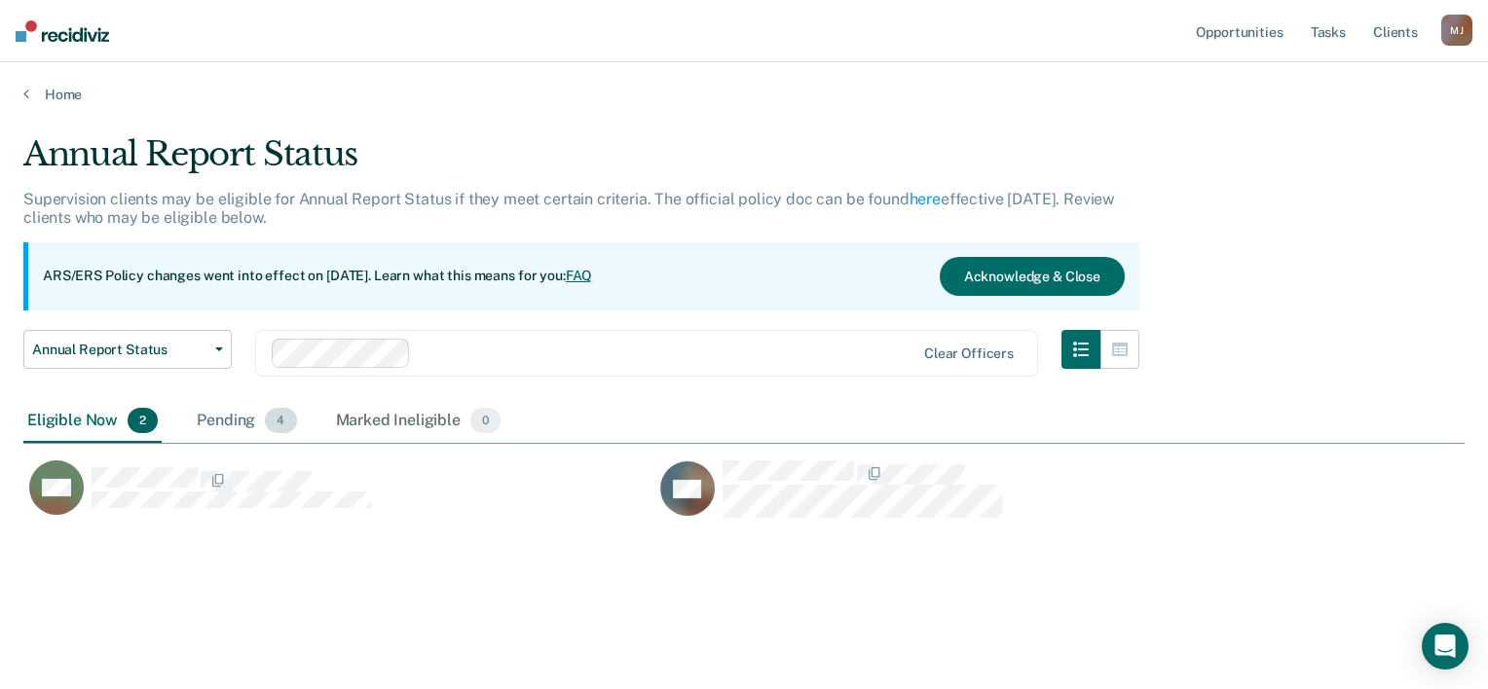
click at [232, 416] on div "Pending 4" at bounding box center [246, 421] width 107 height 43
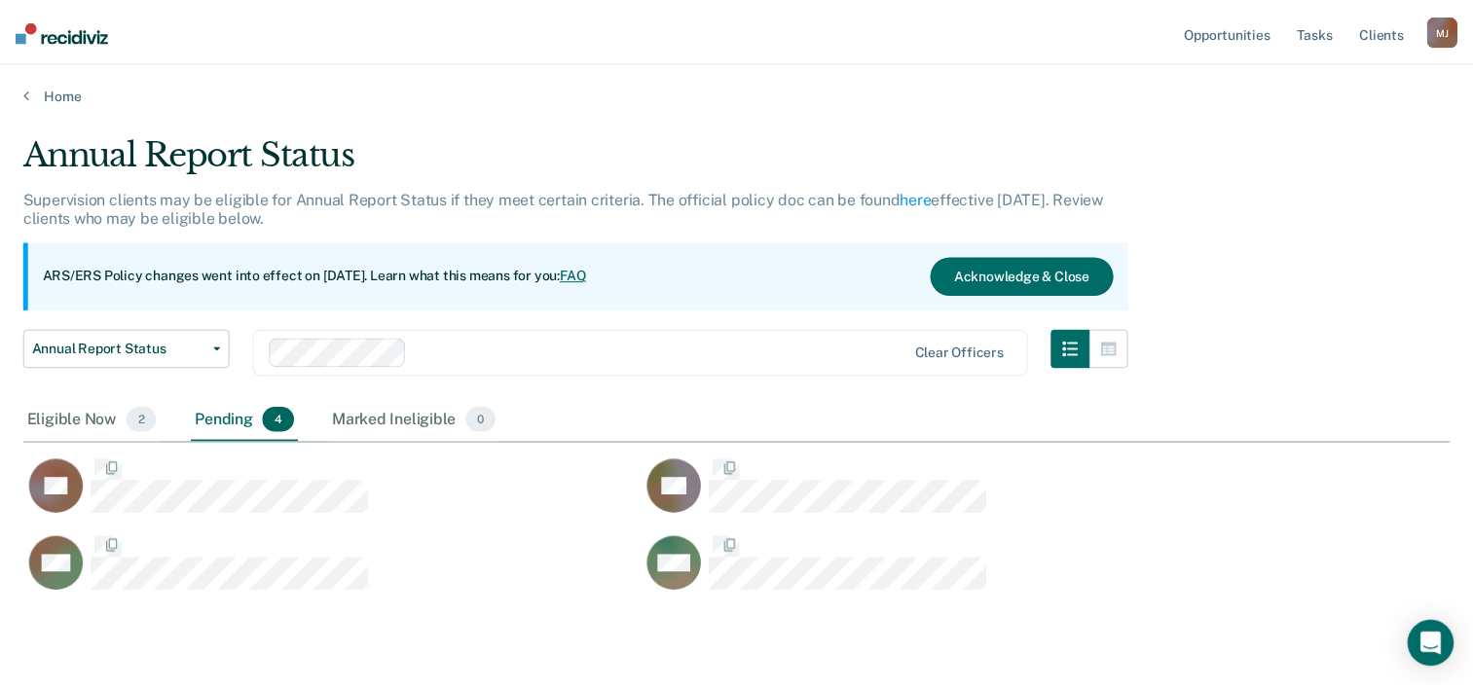
scroll to position [458, 1411]
